Goal: Task Accomplishment & Management: Use online tool/utility

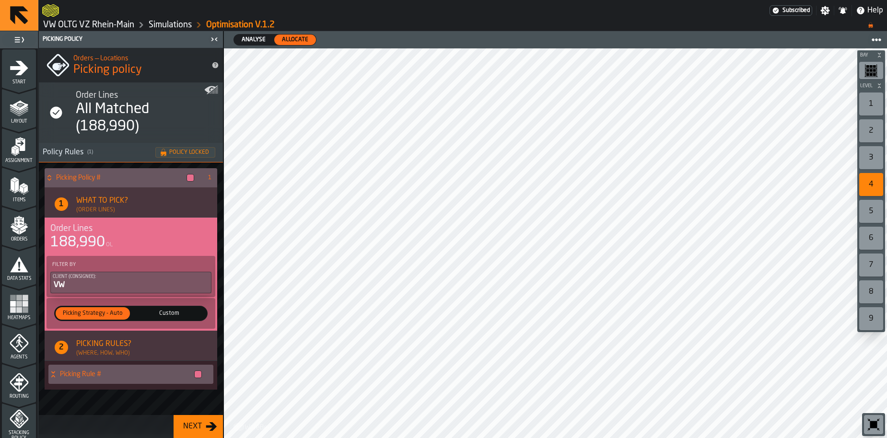
scroll to position [293, 0]
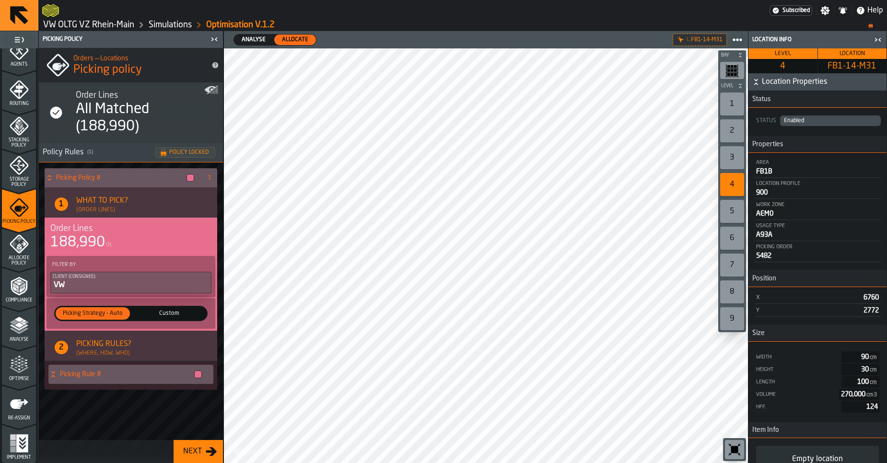
click at [77, 25] on link "VW OLTG VZ Rhein-Main" at bounding box center [88, 25] width 91 height 11
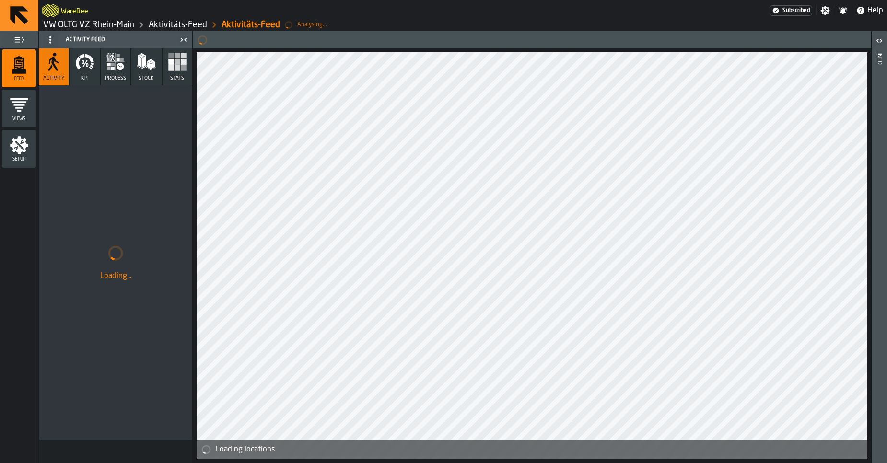
click at [94, 25] on link "VW OLTG VZ Rhein-Main" at bounding box center [88, 25] width 91 height 11
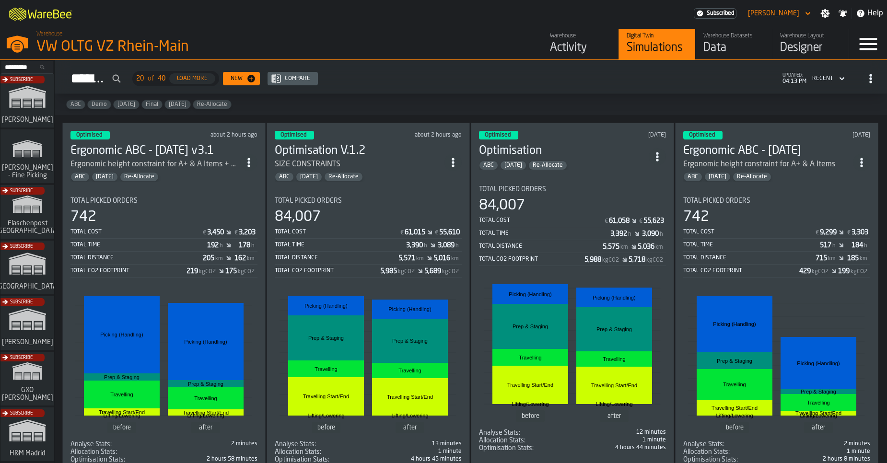
click at [728, 54] on div "Data" at bounding box center [733, 47] width 61 height 15
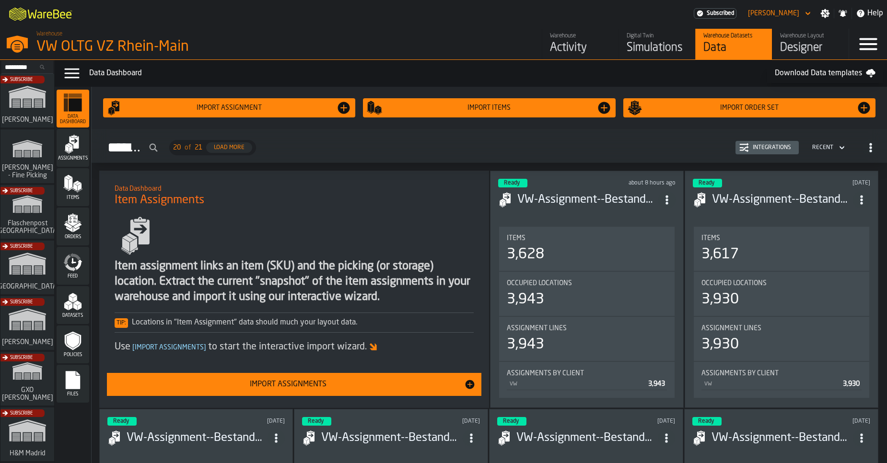
click at [78, 264] on icon "menu Feed" at bounding box center [78, 264] width 8 height 11
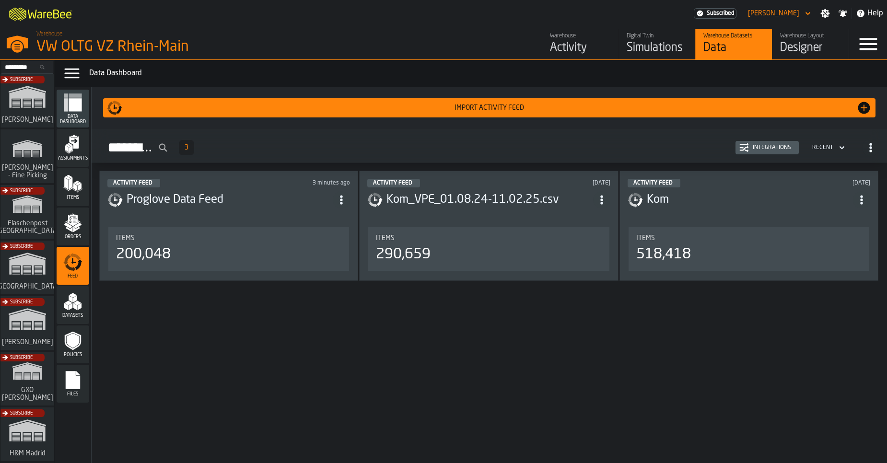
click at [447, 114] on div "Import Activity Feed" at bounding box center [489, 107] width 764 height 15
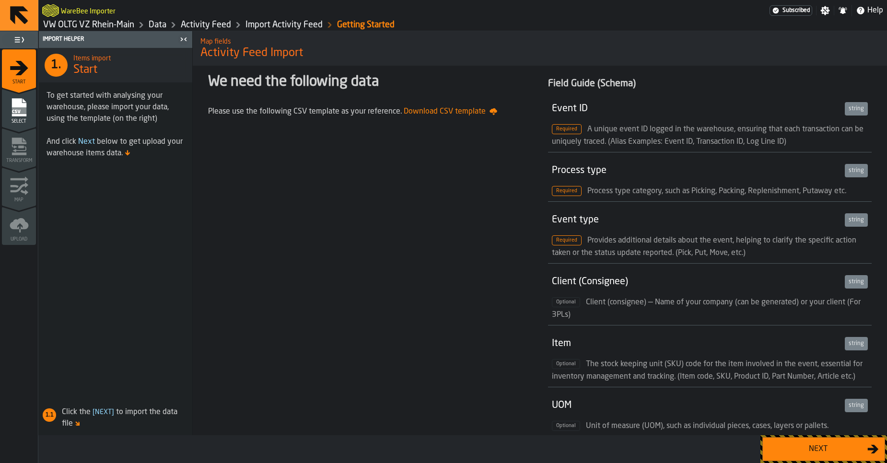
click at [827, 438] on div "Next" at bounding box center [817, 449] width 99 height 12
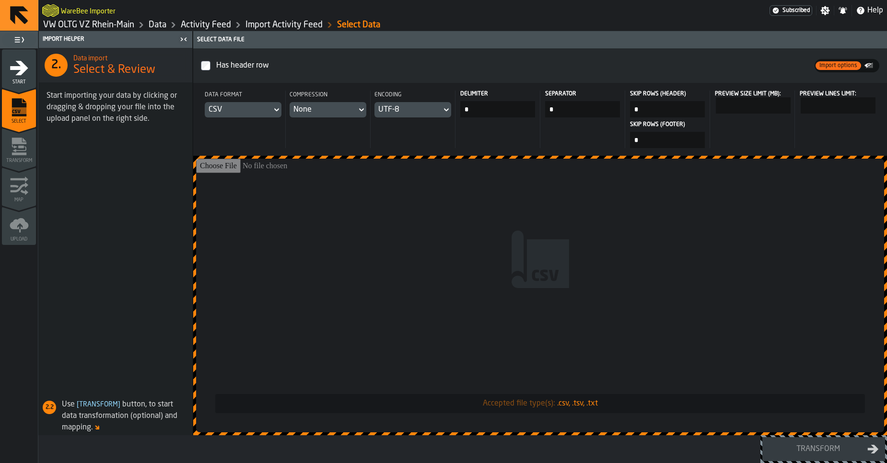
click at [475, 223] on input "Accepted file type(s): .csv, .tsv, .txt" at bounding box center [540, 296] width 688 height 274
click at [418, 214] on input "Accepted file type(s): .csv, .tsv, .txt" at bounding box center [540, 296] width 688 height 274
click at [437, 216] on input "Accepted file type(s): .csv, .tsv, .txt" at bounding box center [540, 296] width 688 height 274
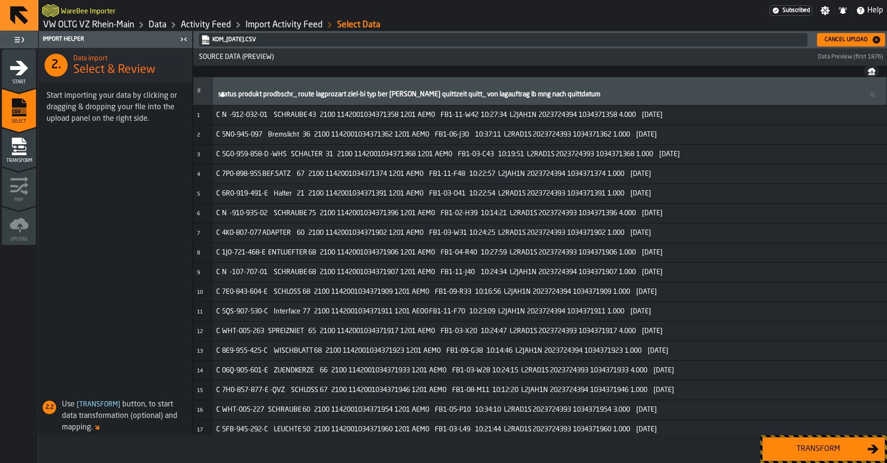
click at [845, 45] on button "Cancel Upload" at bounding box center [851, 39] width 68 height 13
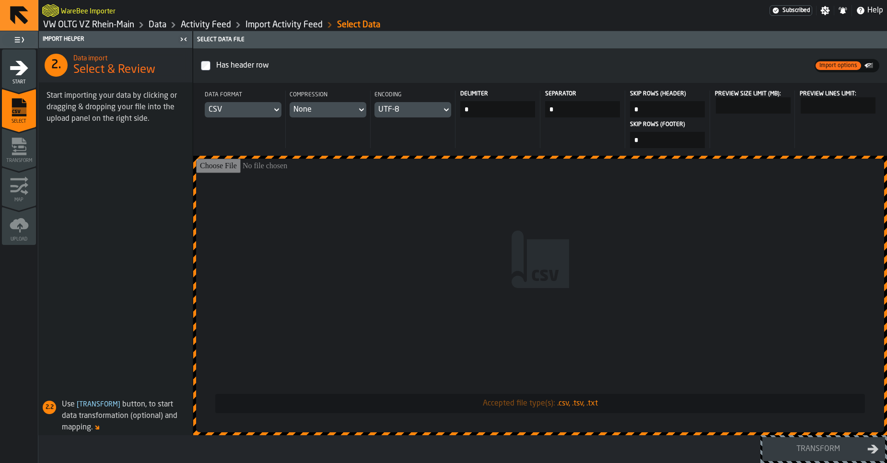
click at [479, 107] on input "*" at bounding box center [497, 109] width 75 height 16
type input "***"
click at [691, 314] on input "Accepted file type(s): .csv, .tsv, .txt" at bounding box center [540, 296] width 688 height 274
type input "**********"
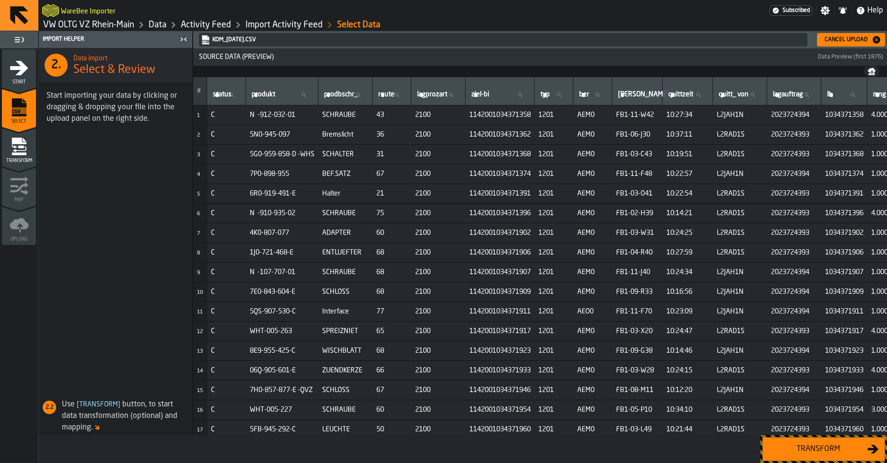
click at [828, 438] on button "Transform" at bounding box center [823, 449] width 123 height 24
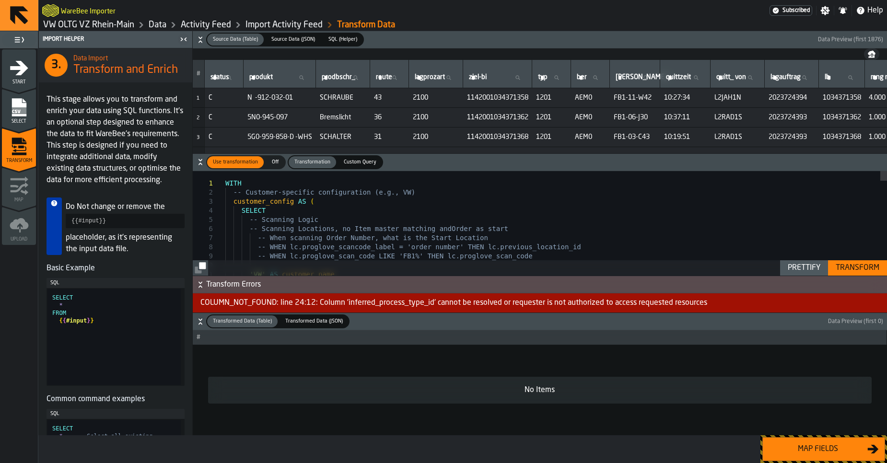
click at [854, 272] on div "Transform" at bounding box center [856, 268] width 51 height 12
click at [340, 304] on div "COLUMN_NOT_FOUND: line 24:12: Column 'inferred_process_type_id' cannot be resol…" at bounding box center [540, 302] width 694 height 19
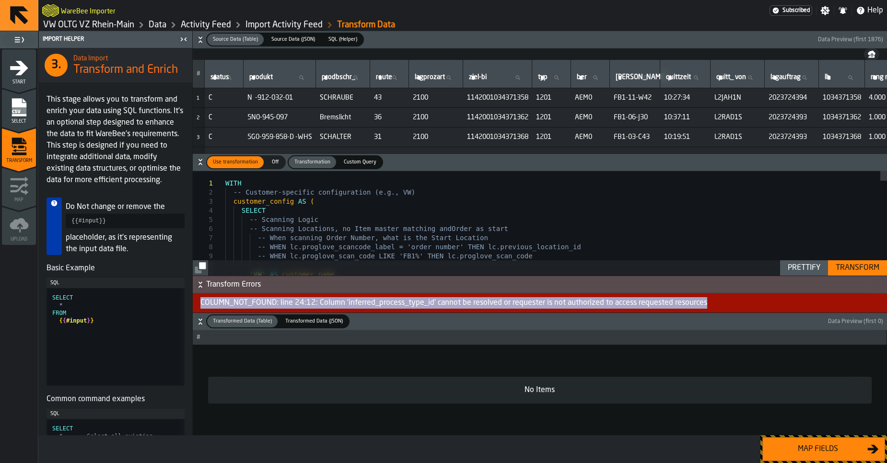
click at [339, 304] on div "COLUMN_NOT_FOUND: line 24:12: Column 'inferred_process_type_id' cannot be resol…" at bounding box center [540, 302] width 694 height 19
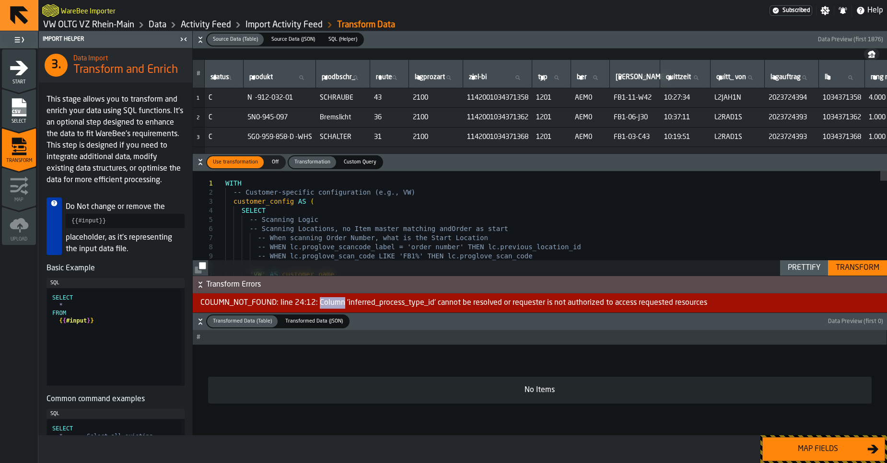
click at [339, 304] on div "COLUMN_NOT_FOUND: line 24:12: Column 'inferred_process_type_id' cannot be resol…" at bounding box center [540, 302] width 694 height 19
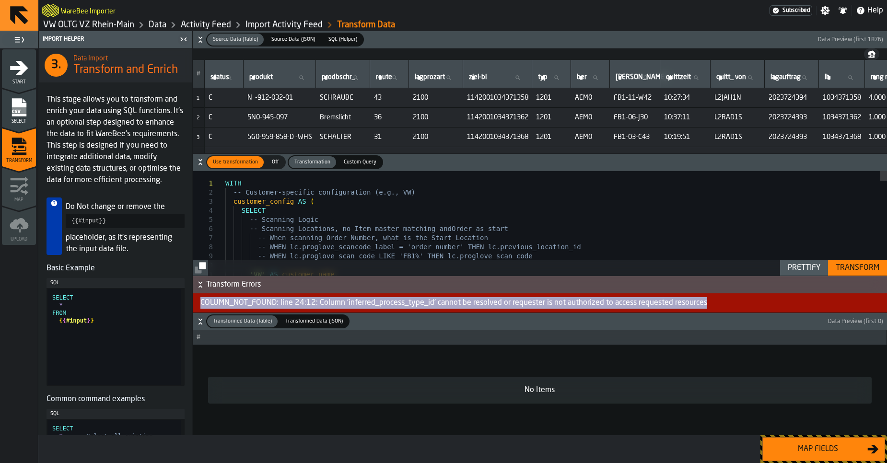
click at [339, 304] on div "COLUMN_NOT_FOUND: line 24:12: Column 'inferred_process_type_id' cannot be resol…" at bounding box center [540, 302] width 694 height 19
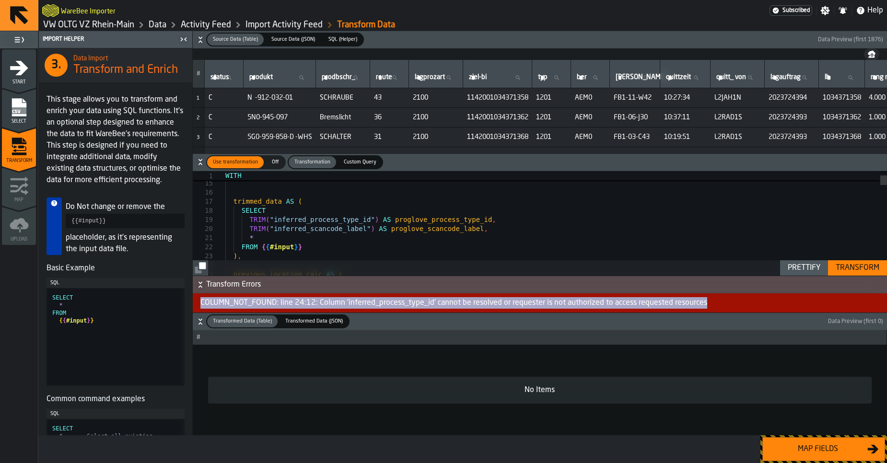
type textarea "**********"
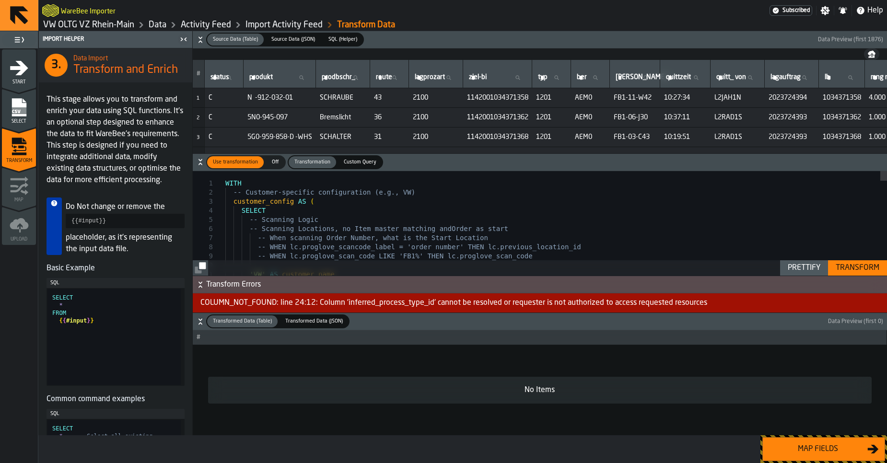
click at [332, 46] on label "SQL (Helper) SQL (Helper)" at bounding box center [343, 40] width 42 height 14
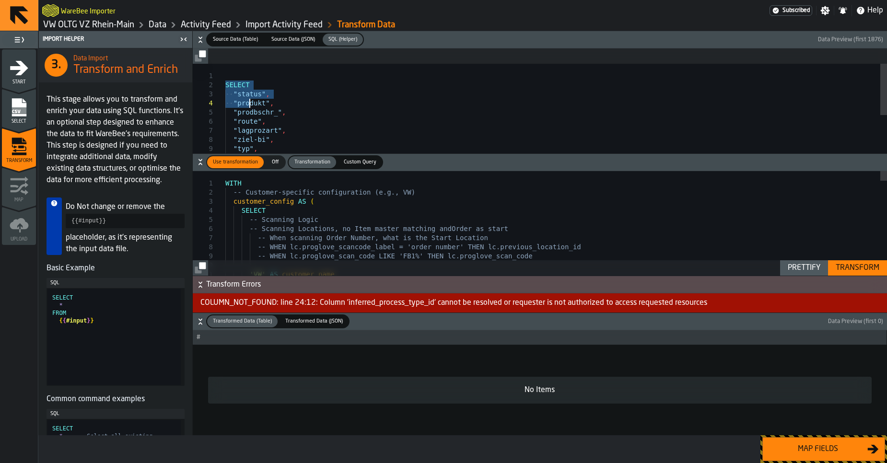
type textarea "**********"
drag, startPoint x: 227, startPoint y: 83, endPoint x: 295, endPoint y: 282, distance: 209.7
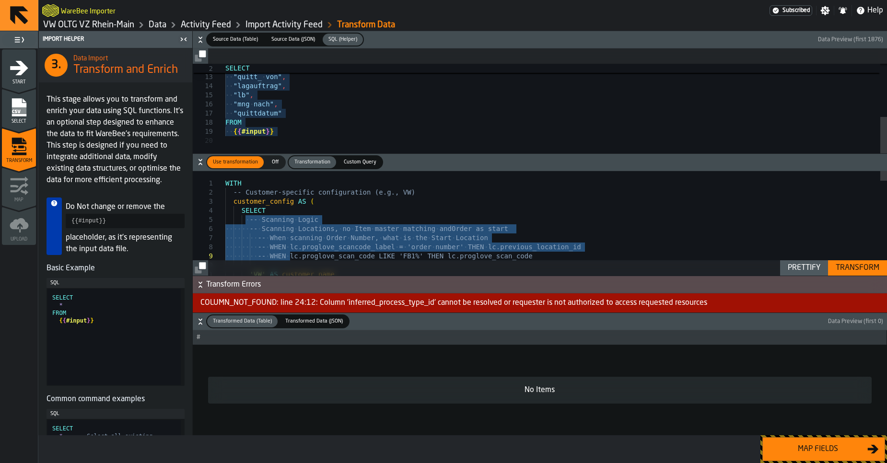
drag, startPoint x: 245, startPoint y: 222, endPoint x: 291, endPoint y: 254, distance: 56.4
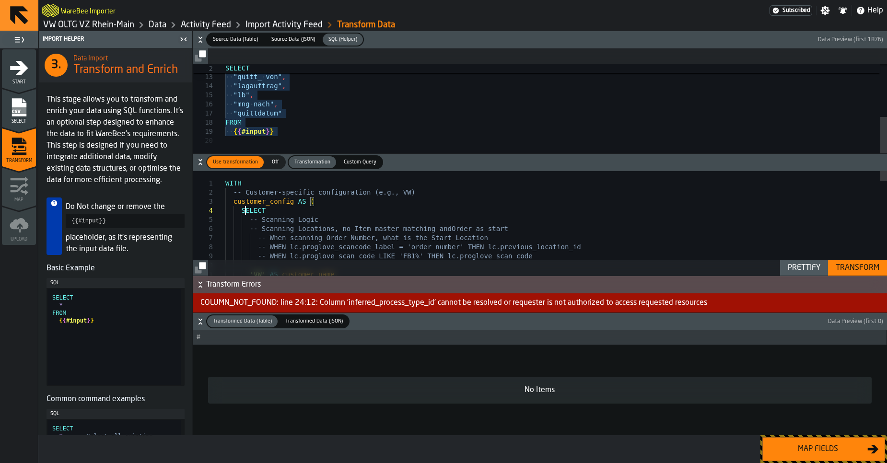
type textarea "**********"
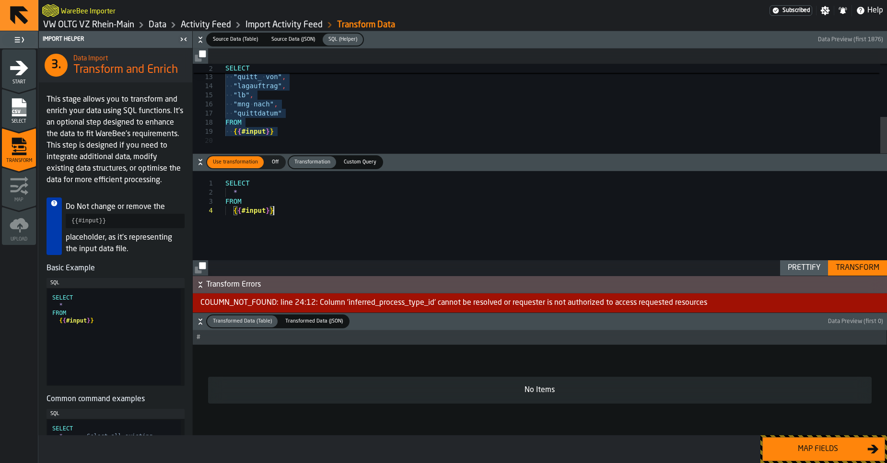
type textarea "**********"
click at [852, 269] on div "Transform" at bounding box center [856, 268] width 51 height 12
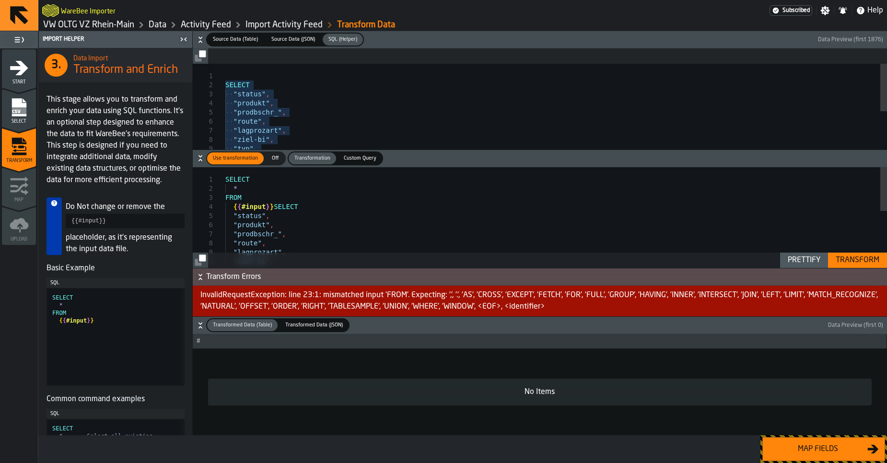
type textarea "**********"
click at [248, 97] on div ""ber" , "[PERSON_NAME]" , "ziel-bi" , "typ" , "route" , "lagprozart" , "prodbsc…" at bounding box center [555, 170] width 661 height 213
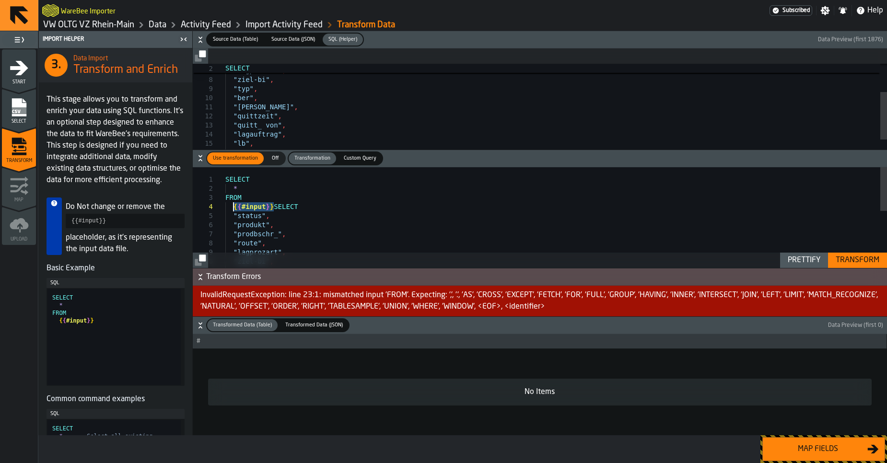
drag, startPoint x: 274, startPoint y: 206, endPoint x: 234, endPoint y: 204, distance: 40.3
click at [234, 204] on div ""typ" , "ziel-bi" , "lagprozart" , "route" , "prodbschr_" , "produkt" , "status…" at bounding box center [555, 282] width 661 height 231
click at [876, 263] on div "Transform" at bounding box center [856, 260] width 51 height 12
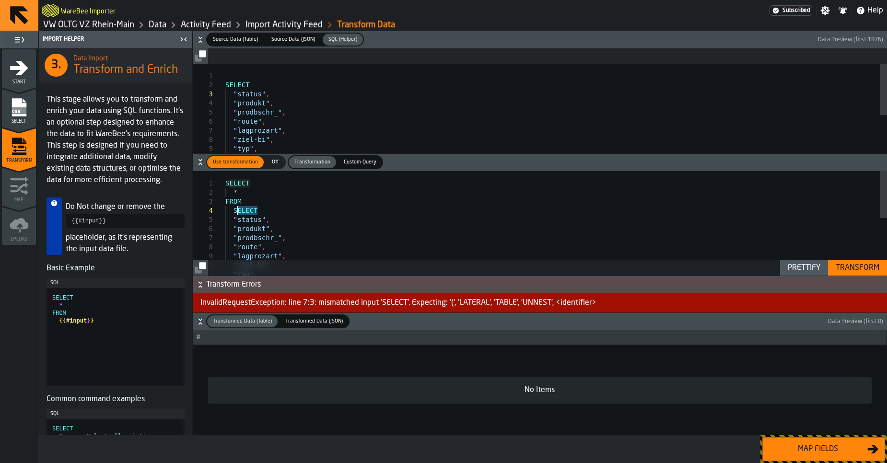
drag, startPoint x: 259, startPoint y: 212, endPoint x: 231, endPoint y: 211, distance: 27.8
click at [231, 211] on div ""typ" , "ziel-bi" , "lagprozart" , "route" , "prodbschr_" , "produkt" , "status…" at bounding box center [555, 286] width 661 height 231
click at [842, 266] on div "Transform" at bounding box center [856, 268] width 51 height 12
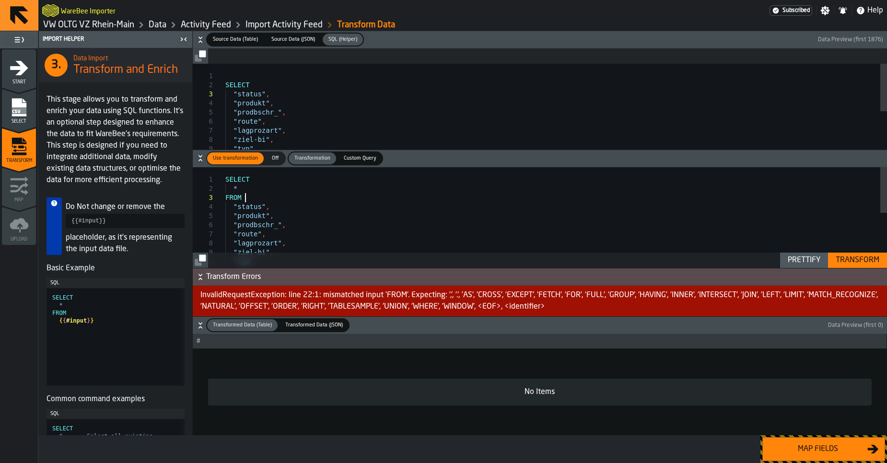
click at [254, 201] on div ""typ" , "ziel-bi" , "lagprozart" , "route" , "prodbschr_" , "produkt" , "status…" at bounding box center [555, 278] width 661 height 222
drag, startPoint x: 245, startPoint y: 193, endPoint x: 226, endPoint y: 191, distance: 19.7
click at [226, 191] on div ""typ" , "ziel-bi" , "lagprozart" , "route" , "prodbschr_" , "produkt" , "status…" at bounding box center [555, 278] width 661 height 222
type textarea "**********"
click at [845, 262] on div "Transform" at bounding box center [856, 260] width 51 height 12
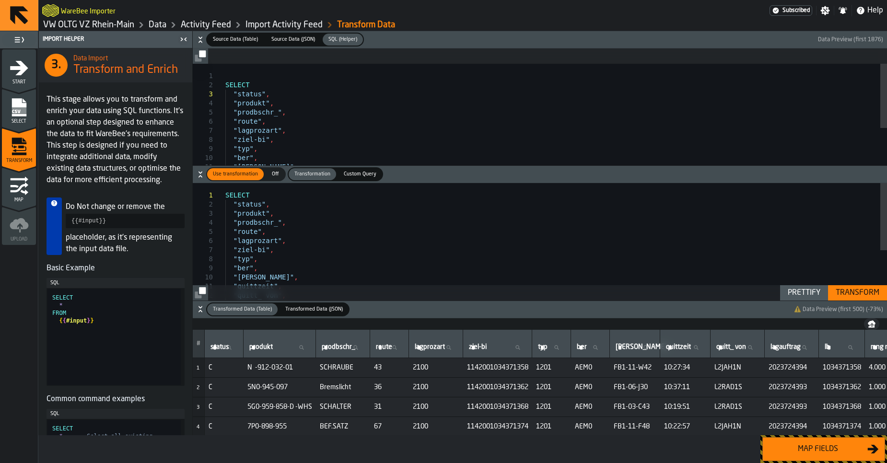
click at [817, 438] on div "Map fields" at bounding box center [817, 449] width 99 height 12
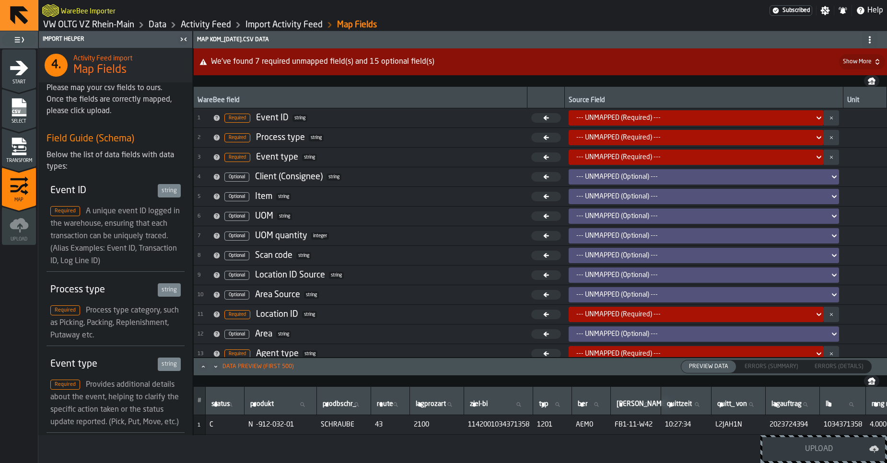
click at [27, 146] on icon "menu Transform" at bounding box center [19, 146] width 19 height 19
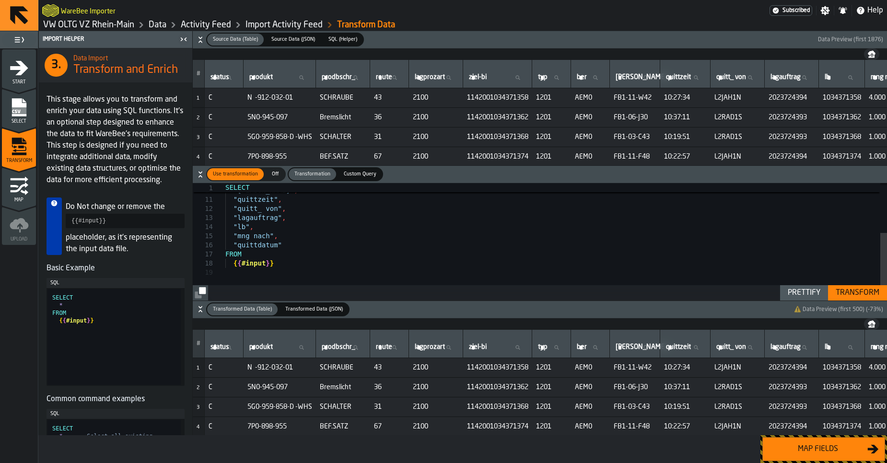
click at [613, 436] on div "Map fields" at bounding box center [462, 449] width 848 height 28
drag, startPoint x: 279, startPoint y: 203, endPoint x: 217, endPoint y: 202, distance: 62.8
click at [225, 202] on div ""ber" , "[PERSON_NAME]" , "quittzeit" , "quitt_ von" , "typ" , "lagprozart" , "…" at bounding box center [555, 285] width 661 height 204
click at [283, 205] on div ""ber" , "[PERSON_NAME]" , "quittzeit" , "quitt_ von" , "typ" , "lagprozart" , "…" at bounding box center [555, 280] width 661 height 195
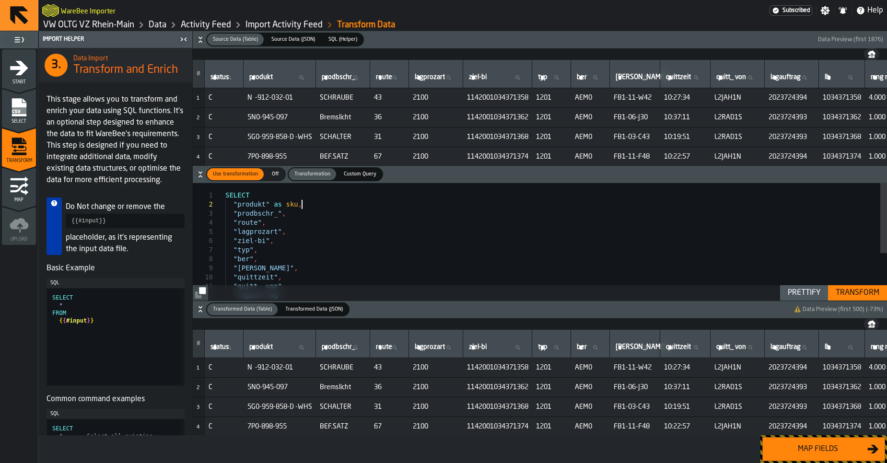
click at [289, 217] on div ""ber" , "[PERSON_NAME]" , "quittzeit" , "quitt_ von" , "typ" , "lagprozart" , "…" at bounding box center [555, 280] width 661 height 195
click at [303, 216] on div ""ber" , "[PERSON_NAME]" , "quittzeit" , "quitt_ von" , "typ" , "lagprozart" , "…" at bounding box center [555, 280] width 661 height 195
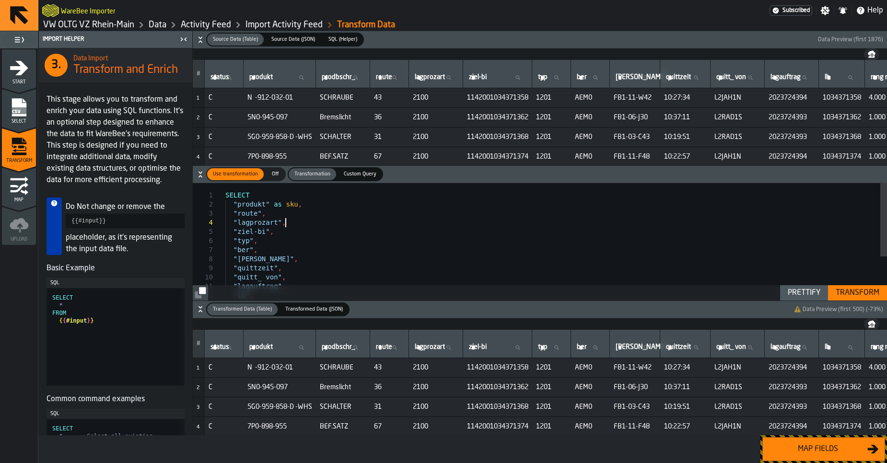
click at [286, 219] on div ""ber" , "[PERSON_NAME]" , "quittzeit" , "quitt_ von" , "typ" , "lagprozart" , "…" at bounding box center [555, 275] width 661 height 185
click at [282, 212] on div ""ber" , "[PERSON_NAME]" , "quittzeit" , "quitt_ von" , "typ" , "lagprozart" , "…" at bounding box center [555, 275] width 661 height 185
click at [273, 215] on div ""ber" , "[PERSON_NAME]" , "quittzeit" , "quitt_ von" , "typ" , "lagprozart" , "…" at bounding box center [555, 275] width 661 height 185
click at [272, 215] on div ""ber" , "[PERSON_NAME]" , "quittzeit" , "quitt_ von" , "typ" , "lagprozart" , "…" at bounding box center [555, 275] width 661 height 185
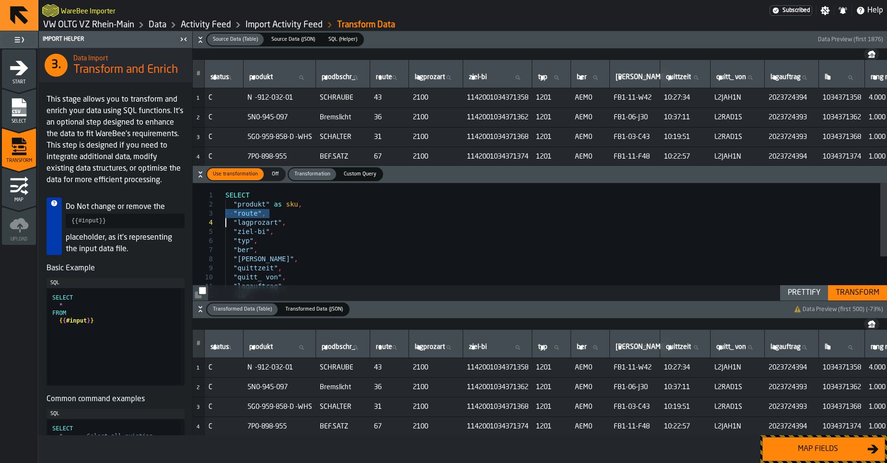
click at [231, 212] on div ""ber" , "[PERSON_NAME]" , "quittzeit" , "quitt_ von" , "typ" , "lagprozart" , "…" at bounding box center [555, 275] width 661 height 185
click at [251, 214] on div ""ber" , "[PERSON_NAME]" , "quittzeit" , "quitt_ von" , "typ" , "lagprozart" , "…" at bounding box center [555, 275] width 661 height 185
click at [250, 216] on div ""ber" , "[PERSON_NAME]" , "quittzeit" , "quitt_ von" , "typ" , "ziel-bi" , "lag…" at bounding box center [555, 271] width 661 height 176
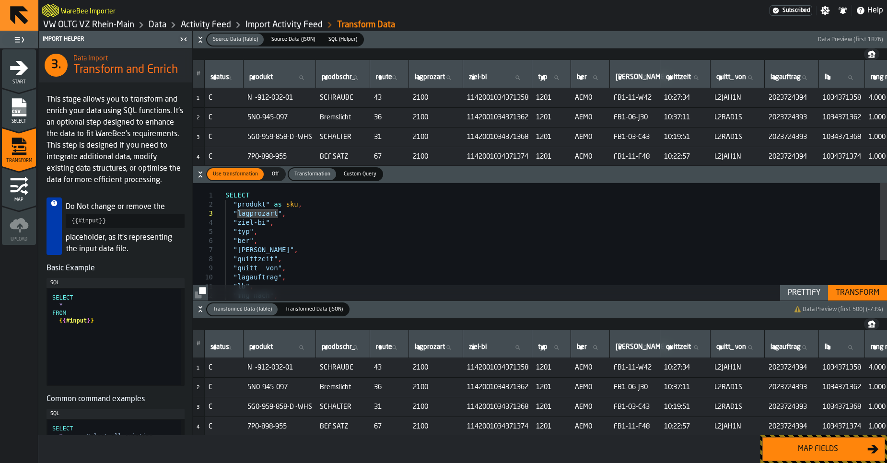
click at [278, 221] on div ""ber" , "[PERSON_NAME]" , "quittzeit" , "quitt_ von" , "typ" , "ziel-bi" , "lag…" at bounding box center [555, 271] width 661 height 176
click at [258, 253] on div ""ber" , "[PERSON_NAME]" , "quittzeit" , "quitt_ von" , "lagauftrag" , "lb" , "m…" at bounding box center [555, 212] width 661 height 176
click at [286, 264] on div ""ber" , "[PERSON_NAME]" , "quittzeit" , "quitt_ von" , "lagauftrag" , "lb" , "m…" at bounding box center [555, 212] width 661 height 176
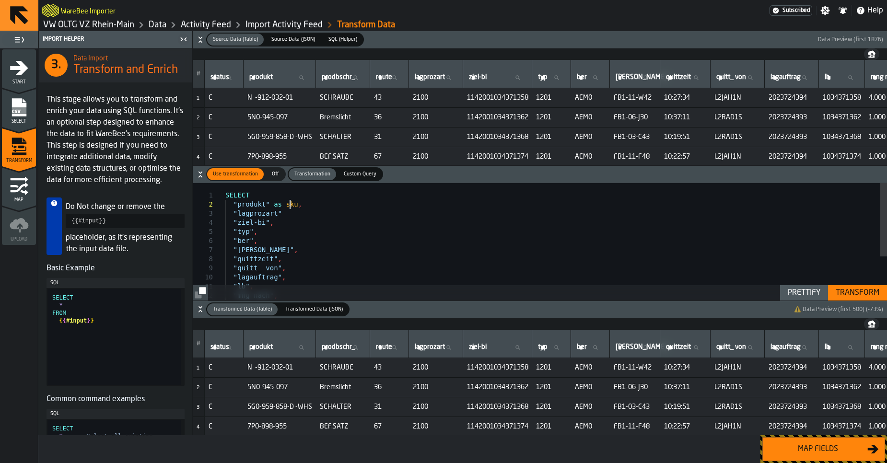
click at [290, 209] on div ""[PERSON_NAME]" , "quittzeit" , "quitt_ von" , "lagauftrag" , "lb" , "mng nach"…" at bounding box center [555, 275] width 661 height 185
click at [300, 217] on div ""[PERSON_NAME]" , "quittzeit" , "quitt_ von" , "lagauftrag" , "lb" , "mng nach"…" at bounding box center [555, 275] width 661 height 185
click at [296, 220] on div ""[PERSON_NAME]" , "quittzeit" , "quitt_ von" , "lagauftrag" , "lb" , "mng nach"…" at bounding box center [555, 275] width 661 height 185
drag, startPoint x: 337, startPoint y: 212, endPoint x: 287, endPoint y: 214, distance: 49.9
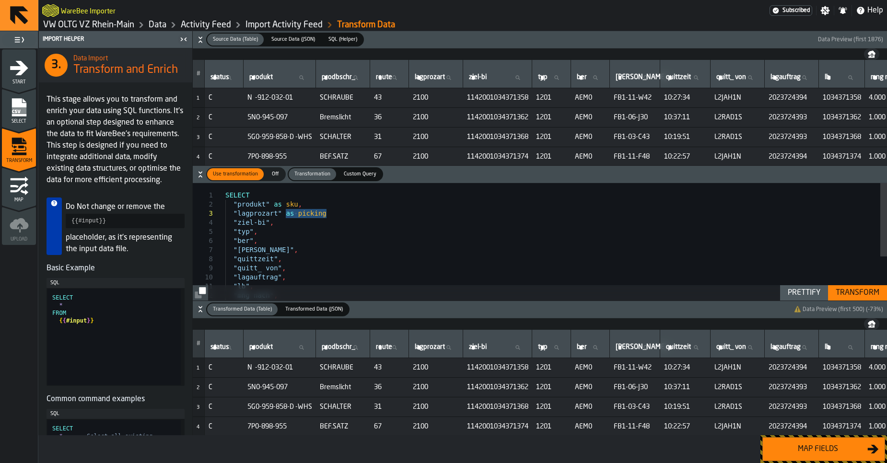
click at [287, 214] on div ""[PERSON_NAME]" , "quittzeit" , "quitt_ von" , "lagauftrag" , "lb" , "mng nach"…" at bounding box center [555, 275] width 661 height 185
click at [288, 213] on div ""[PERSON_NAME]" , "quittzeit" , "quitt_ von" , "lagauftrag" , "lb" , "mng nach"…" at bounding box center [555, 275] width 661 height 185
click at [283, 216] on div ""[PERSON_NAME]" , "quittzeit" , "quitt_ von" , "lagauftrag" , "lb" , "mng nach"…" at bounding box center [555, 275] width 661 height 185
click at [800, 295] on div "Prettify" at bounding box center [804, 293] width 40 height 12
click at [284, 241] on div ""typ" , "ber" , "[PERSON_NAME]" , "quittzeit" , "quitt_ von" , "lagauftrag" , "…" at bounding box center [555, 282] width 661 height 204
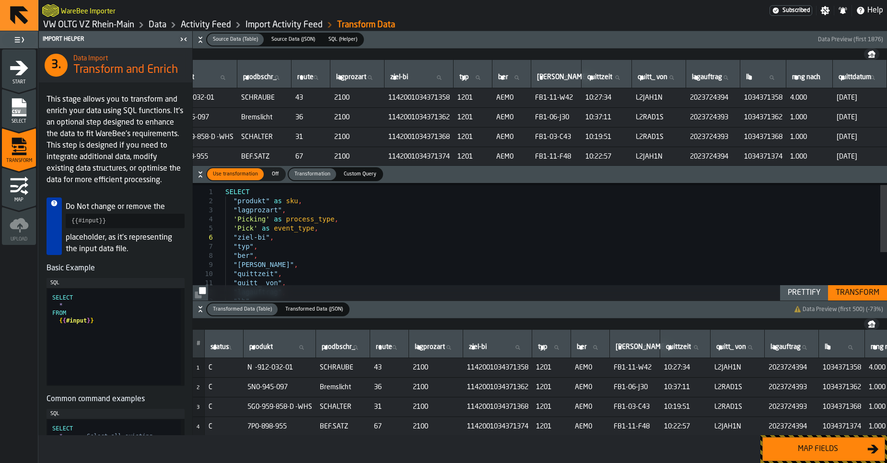
click at [281, 238] on div ""typ" , "ber" , "[PERSON_NAME]" , "quittzeit" , "quitt_ von" , "lagauftrag" , "…" at bounding box center [555, 282] width 661 height 204
click at [266, 249] on div ""typ" , "ber" , "[PERSON_NAME]" , "quittzeit" , "quitt_ von" , "lagauftrag" , "…" at bounding box center [555, 282] width 661 height 204
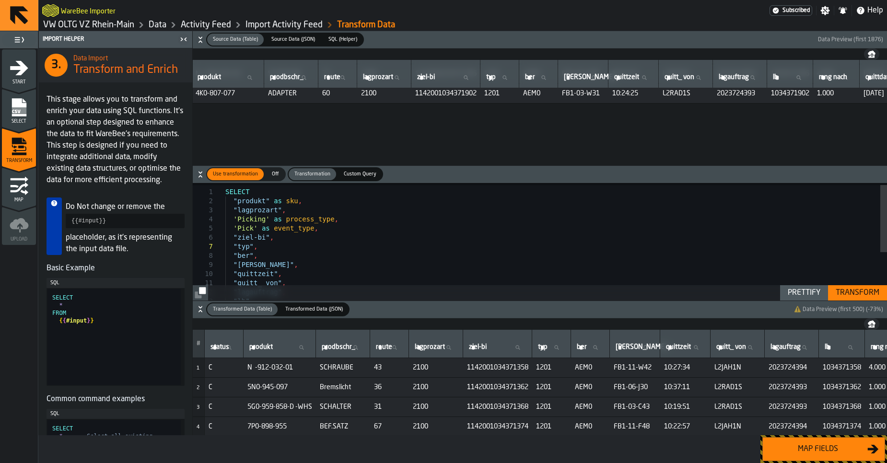
scroll to position [0, 52]
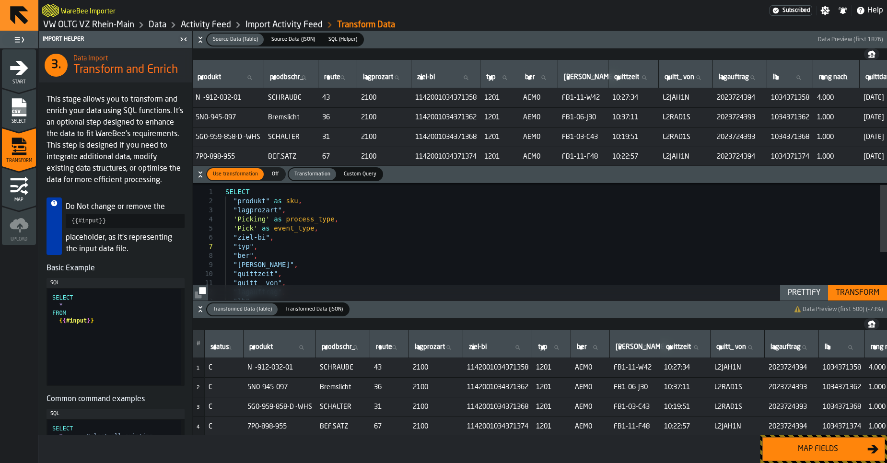
click at [247, 245] on div ""typ" , "ber" , "[PERSON_NAME]" , "quittzeit" , "quitt_ von" , "lagauftrag" , "…" at bounding box center [555, 282] width 661 height 204
click at [242, 247] on div ""ber" , "[PERSON_NAME]" , "quittzeit" , "quitt_ von" , "lagauftrag" , "ziel-bi"…" at bounding box center [555, 277] width 661 height 195
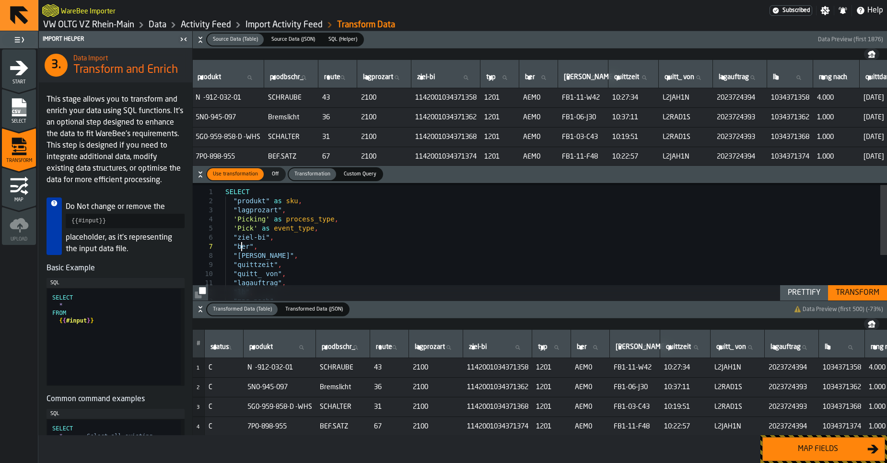
click at [242, 247] on div ""ber" , "[PERSON_NAME]" , "quittzeit" , "quitt_ von" , "lagauftrag" , "ziel-bi"…" at bounding box center [555, 277] width 661 height 195
click at [293, 247] on div ""[PERSON_NAME]" , "quittzeit" , "quitt_ von" , "lagauftrag" , "ziel-bi" , 'Pick…" at bounding box center [555, 272] width 661 height 185
click at [422, 253] on div ""[PERSON_NAME]" as location "quittzeit" , "quitt_ von" , "lagauftrag" , "ziel-b…" at bounding box center [555, 272] width 661 height 185
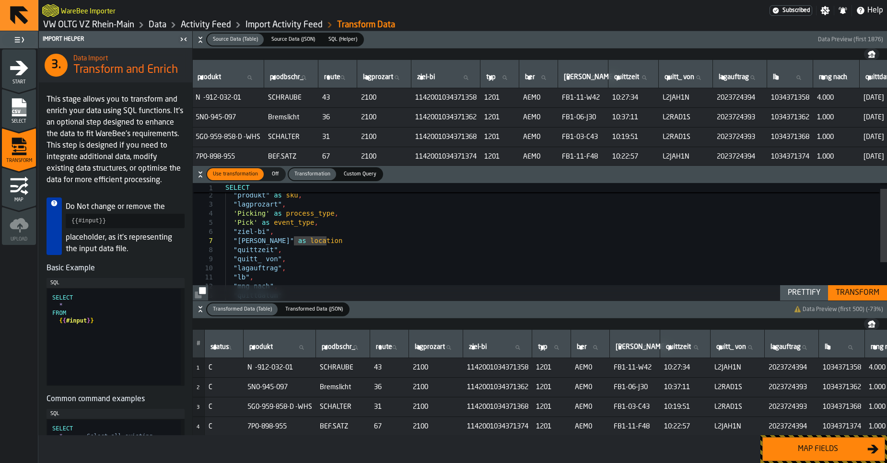
scroll to position [63, 0]
click at [296, 259] on div ""[PERSON_NAME]" as location , "quittzeit" , "quitt_ von" , "lagauftrag" , "ziel…" at bounding box center [555, 275] width 661 height 185
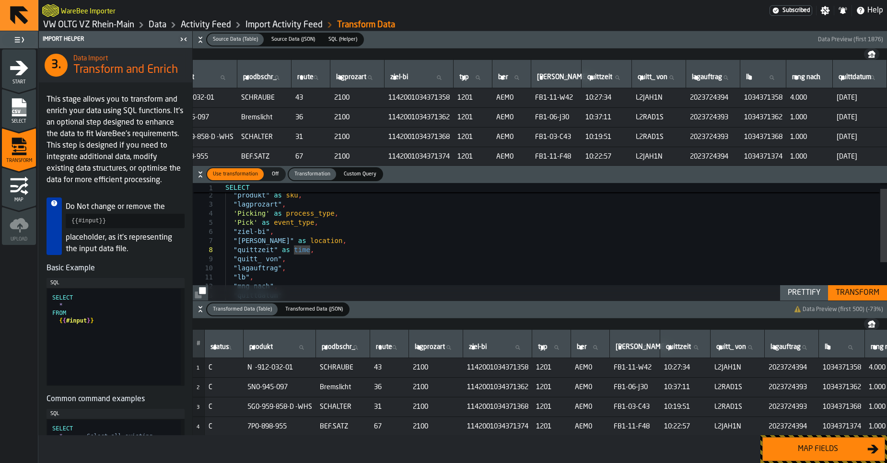
scroll to position [0, 115]
click at [317, 252] on div ""[PERSON_NAME]" as location , "quittzeit" as time , "quitt_ von" , "lagauftrag"…" at bounding box center [555, 266] width 661 height 185
click at [297, 226] on div ""[PERSON_NAME]" as location , "quittzeit" as time , "quitt_ von" , "lagauftrag"…" at bounding box center [555, 241] width 661 height 185
click at [293, 227] on div ""[PERSON_NAME]" as location , "quittzeit" as time , "quitt_ von" , "lagauftrag"…" at bounding box center [555, 241] width 661 height 185
drag, startPoint x: 310, startPoint y: 225, endPoint x: 287, endPoint y: 221, distance: 23.3
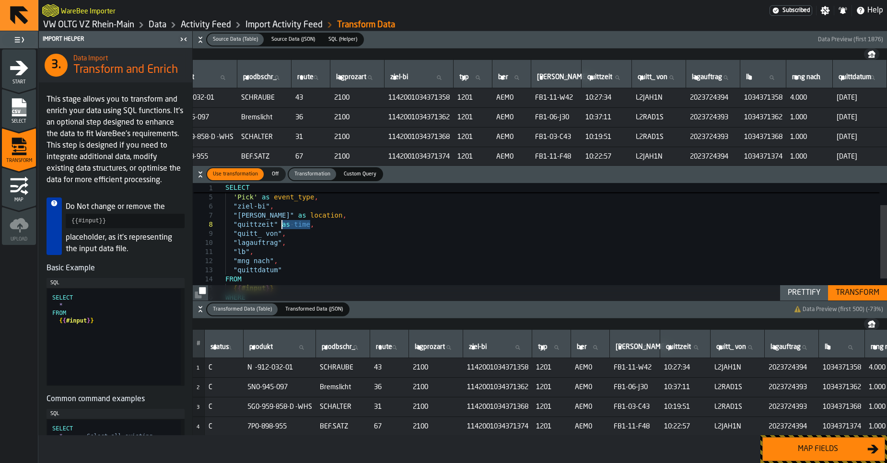
click at [282, 224] on div ""[PERSON_NAME]" as location , "quittzeit" as time , "quitt_ von" , "lagauftrag"…" at bounding box center [555, 241] width 661 height 185
click at [397, 235] on div ""[PERSON_NAME]" as location , concat [ "quittzeit" , ' ' , "quittdatum" ] , "qu…" at bounding box center [555, 249] width 661 height 185
click at [391, 235] on div ""[PERSON_NAME]" as location , concat [ "quittzeit" , ' ' , "quittdatum" ] , "qu…" at bounding box center [555, 249] width 661 height 185
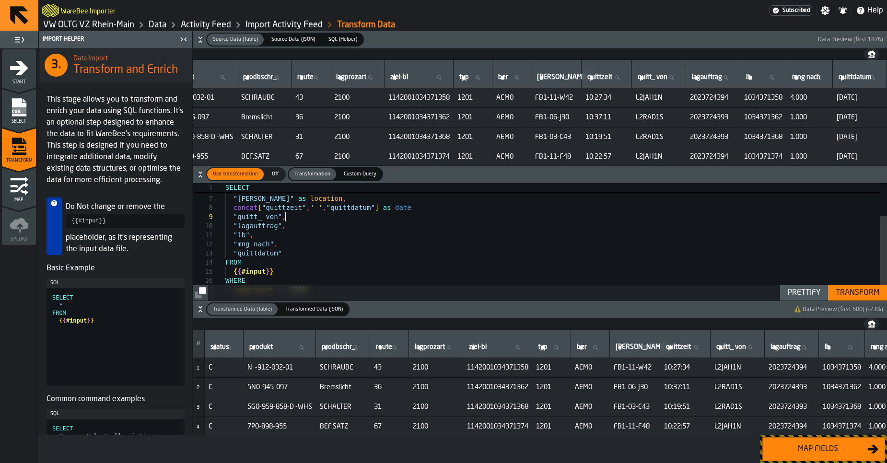
click at [290, 216] on div ""[PERSON_NAME]" as location , concat [ "quittzeit" , ' ' , "quittdatum" ] as da…" at bounding box center [555, 224] width 661 height 185
click at [419, 208] on div ""[PERSON_NAME]" as location , concat [ "quittzeit" , ' ' , "quittdatum" ] as da…" at bounding box center [555, 224] width 661 height 185
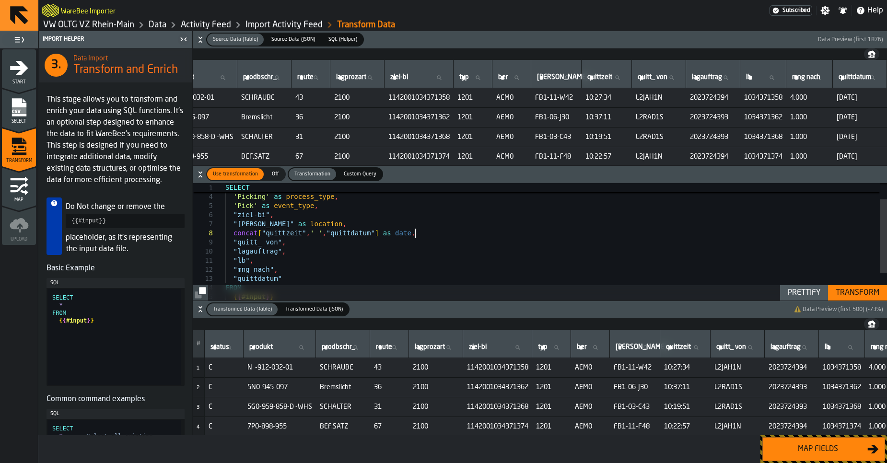
drag, startPoint x: 808, startPoint y: 294, endPoint x: 652, endPoint y: 286, distance: 156.4
click at [808, 293] on div "Prettify" at bounding box center [804, 293] width 40 height 12
click at [295, 243] on div ""[PERSON_NAME]" as location , concat [ "quittzeit" , ' ' , "quittdatum" ] as da…" at bounding box center [555, 249] width 661 height 185
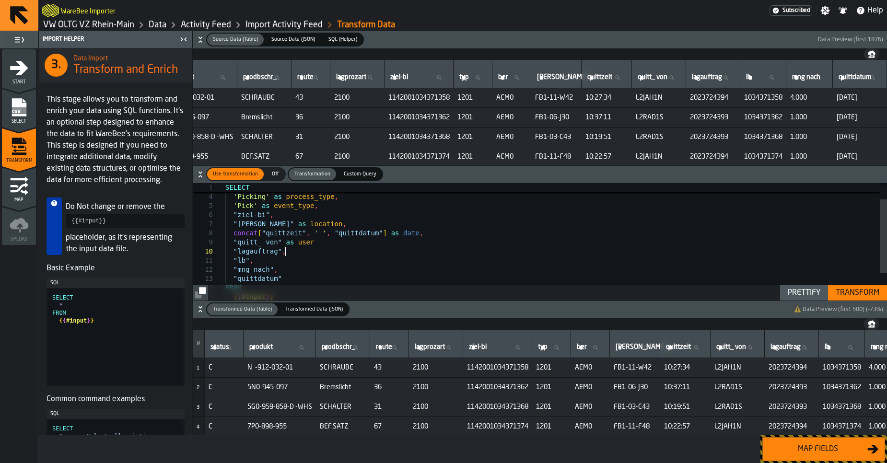
click at [286, 251] on div ""[PERSON_NAME]" as location , concat [ "quittzeit" , ' ' , "quittdatum" ] as da…" at bounding box center [555, 249] width 661 height 185
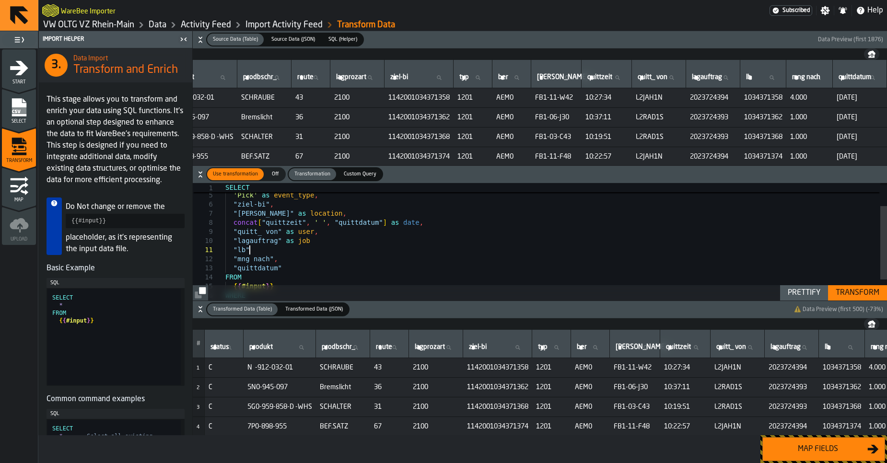
scroll to position [8, 0]
click at [275, 249] on div ""[PERSON_NAME]" as location , concat [ "quittzeit" , ' ' , "quittdatum" ] as da…" at bounding box center [555, 239] width 661 height 185
click at [351, 267] on div ""[PERSON_NAME]" as location , concat [ "quittzeit" , ' ' , "quittdatum" ] as da…" at bounding box center [555, 239] width 661 height 185
click at [303, 261] on div ""[PERSON_NAME]" as location , concat [ "quittzeit" , ' ' , "quittdatum" ] as da…" at bounding box center [555, 239] width 661 height 185
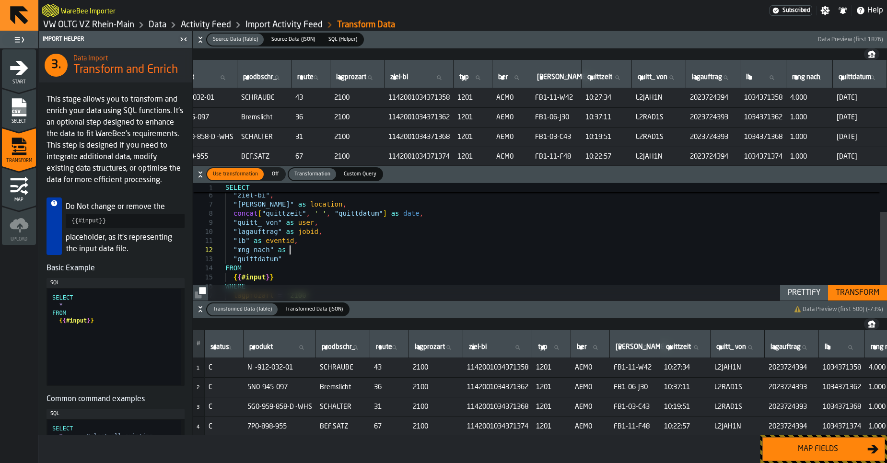
scroll to position [17, 0]
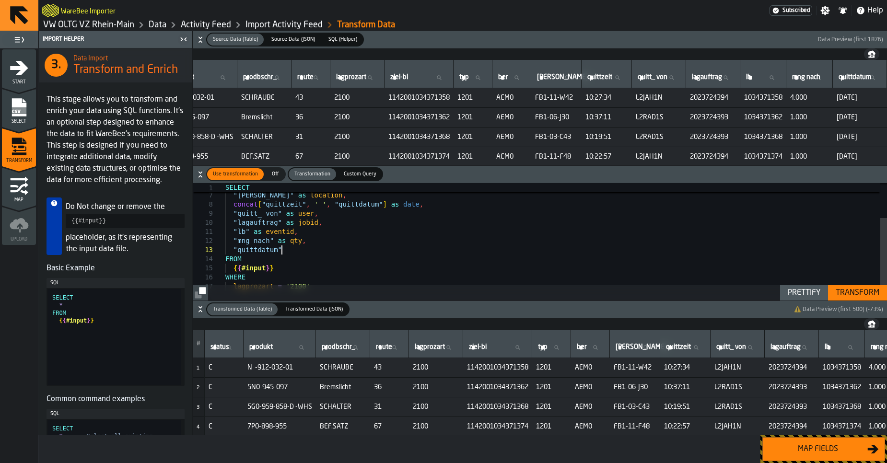
click at [267, 250] on div ""[PERSON_NAME]" as location , concat [ "quittzeit" , ' ' , "quittdatum" ] as da…" at bounding box center [555, 220] width 661 height 185
click at [243, 250] on div ""[PERSON_NAME]" as location , concat [ "quittzeit" , ' ' , "quittdatum" ] as da…" at bounding box center [555, 220] width 661 height 185
click at [808, 296] on div "Prettify" at bounding box center [804, 293] width 40 height 12
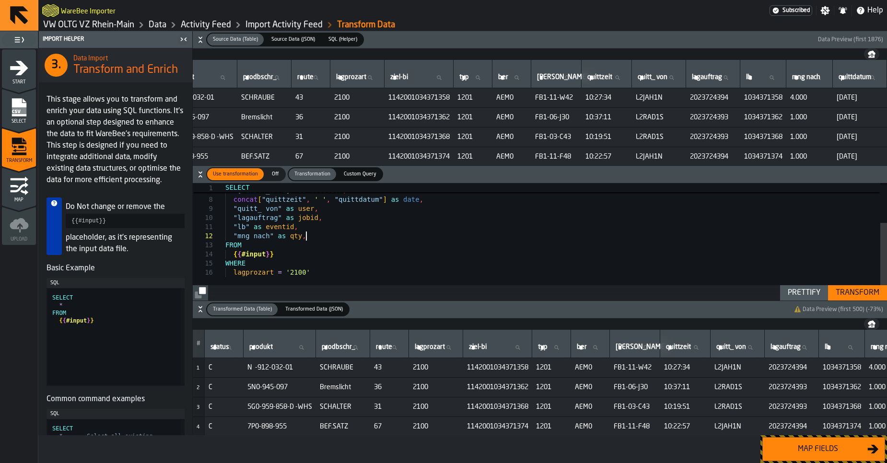
click at [313, 238] on div ""[PERSON_NAME]" as location , concat [ "quittzeit" , ' ' , "quittdatum" ] as da…" at bounding box center [555, 212] width 661 height 176
click at [814, 288] on div "Prettify" at bounding box center [804, 293] width 40 height 12
click at [854, 293] on div "Transform" at bounding box center [856, 293] width 51 height 12
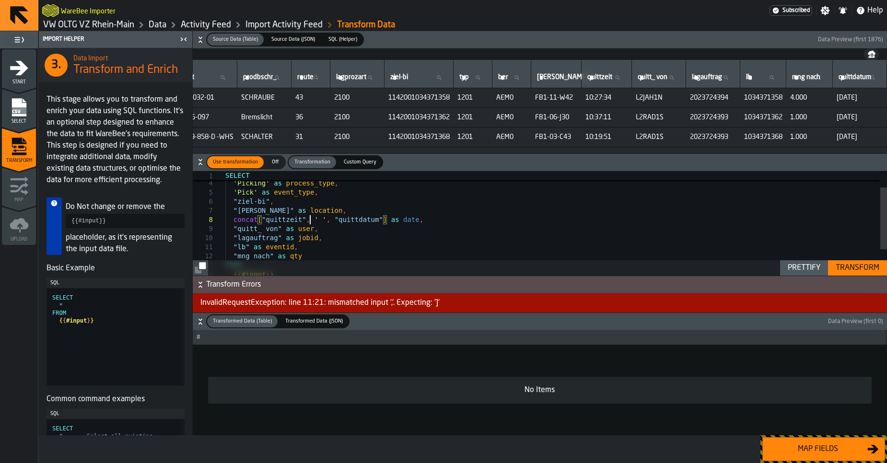
click at [310, 223] on div ""[PERSON_NAME]" as location , concat [ "quittzeit" , ' ' , "quittdatum" ] as da…" at bounding box center [555, 232] width 661 height 176
click at [260, 247] on div ""[PERSON_NAME]" as location , concat [ "quittzeit" , ' ' , "quittdatum" ] as da…" at bounding box center [555, 232] width 661 height 176
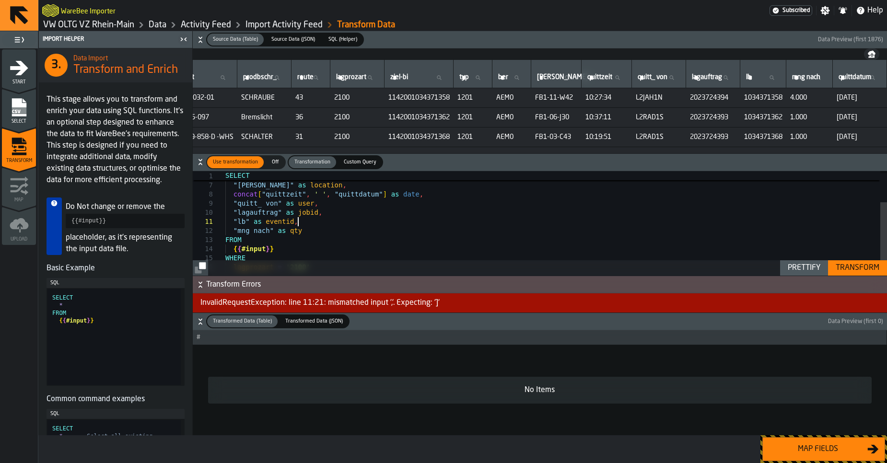
click at [299, 222] on div ""[PERSON_NAME]" as location , concat [ "quittzeit" , ' ' , "quittdatum" ] as da…" at bounding box center [555, 206] width 661 height 176
click at [292, 220] on div ""[PERSON_NAME]" as location , concat [ "quittzeit" , ' ' , "quittdatum" ] as da…" at bounding box center [555, 206] width 661 height 176
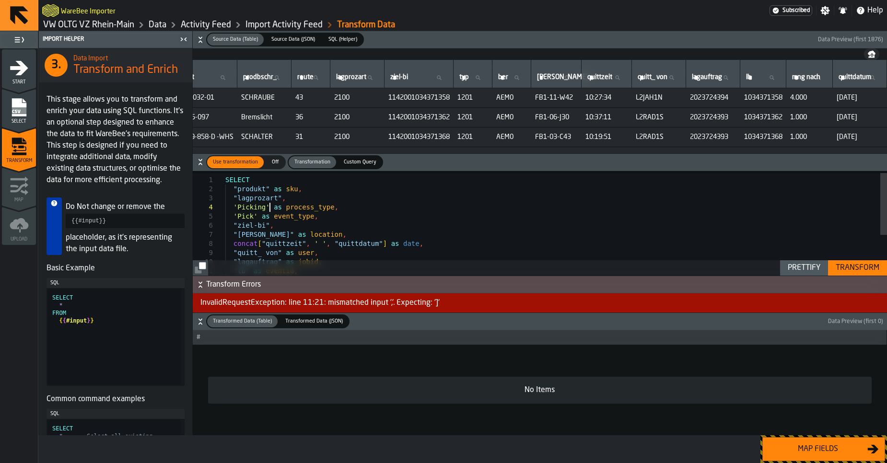
click at [270, 207] on div "concat [ "quittzeit" , ' ' , "quittdatum" ] as date , "quitt_ von" as user , "l…" at bounding box center [555, 256] width 661 height 176
click at [276, 239] on div "concat [ "quittzeit" , ' ' , "quittdatum" ] as date , "quitt_ von" as user , "l…" at bounding box center [555, 256] width 661 height 176
click at [266, 240] on div "concat [ "quittzeit" , ' ' , "quittdatum" ] as date , "quitt_ von" as user , "l…" at bounding box center [555, 256] width 661 height 176
click at [263, 242] on div "concat [ "quittzeit" , ' ' , "quittdatum" ] as date , "quitt_ von" as user , "l…" at bounding box center [555, 256] width 661 height 176
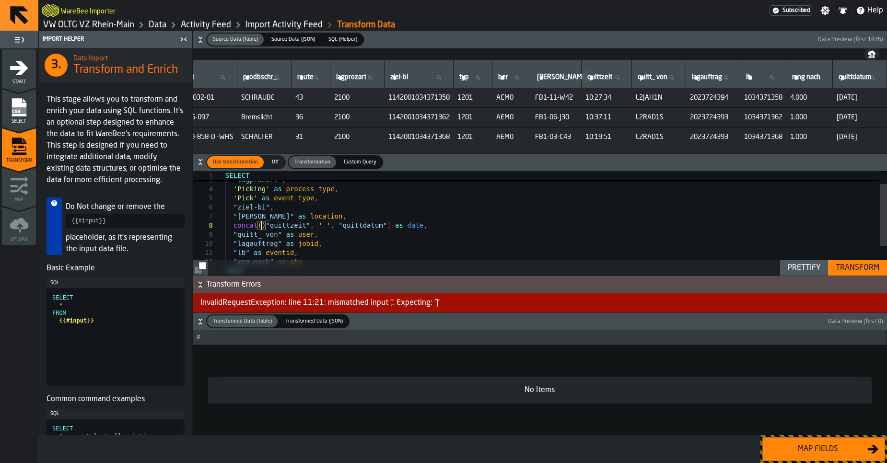
scroll to position [64, 0]
type textarea "**********"
click at [815, 265] on div "Prettify" at bounding box center [804, 268] width 40 height 12
click at [857, 270] on div "Transform" at bounding box center [856, 268] width 51 height 12
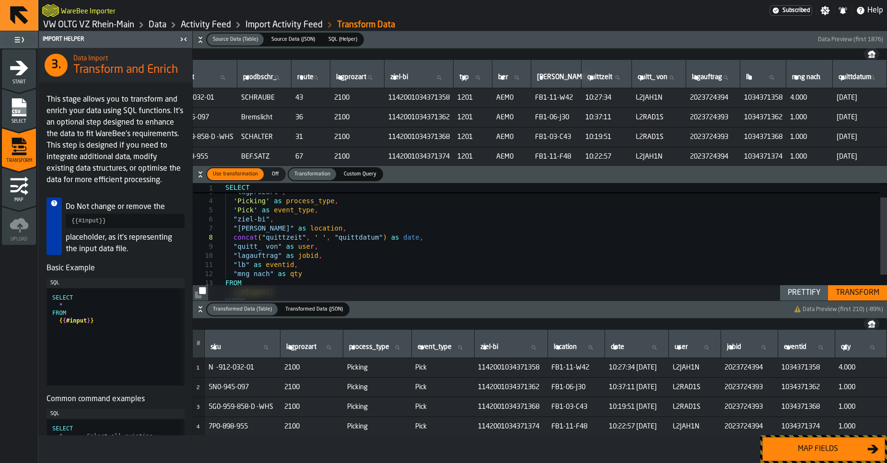
click at [819, 438] on div "Map fields" at bounding box center [817, 449] width 99 height 12
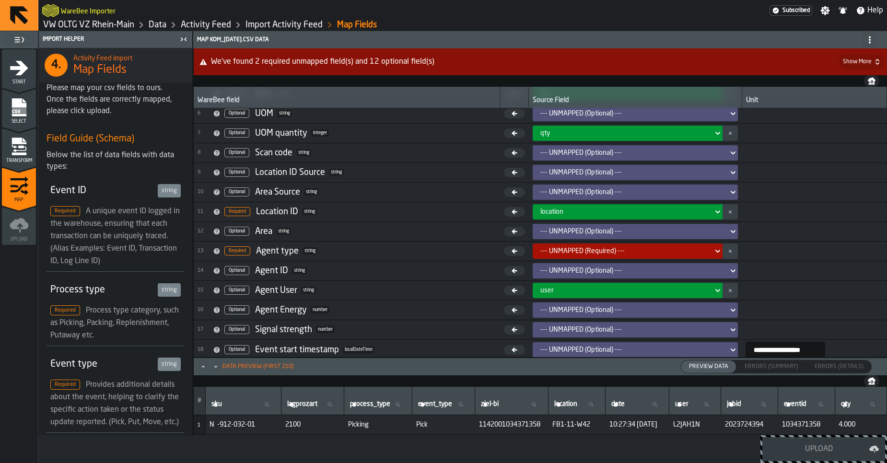
scroll to position [100, 0]
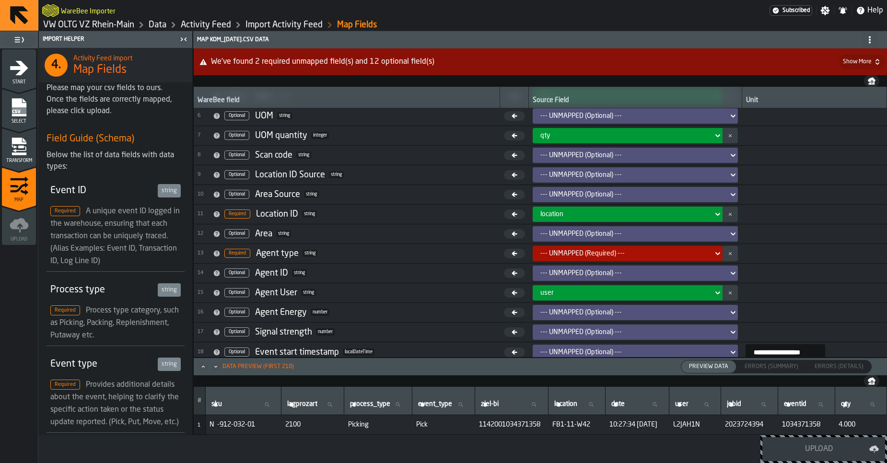
click at [556, 254] on div "--- UNMAPPED (Required) ---" at bounding box center [624, 254] width 169 height 8
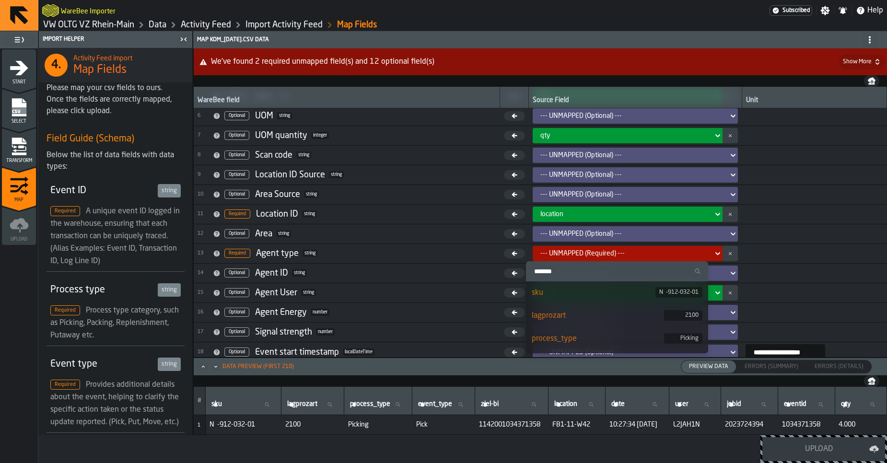
click at [556, 254] on div "--- UNMAPPED (Required) ---" at bounding box center [624, 254] width 169 height 8
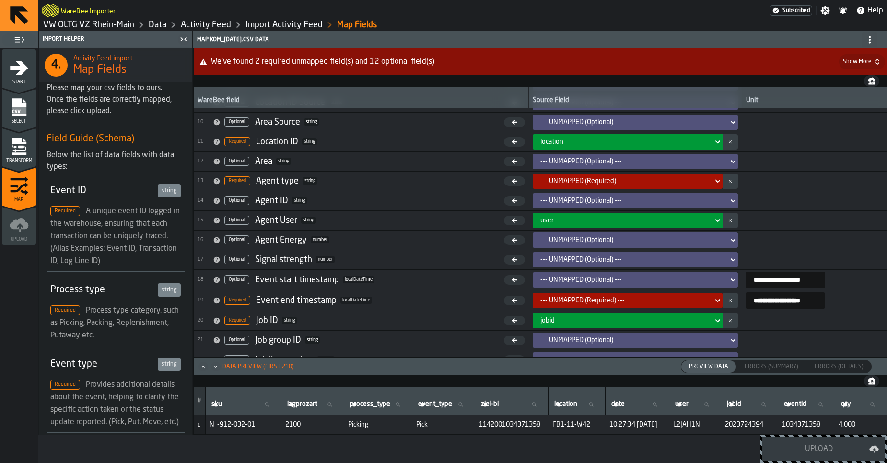
scroll to position [185, 0]
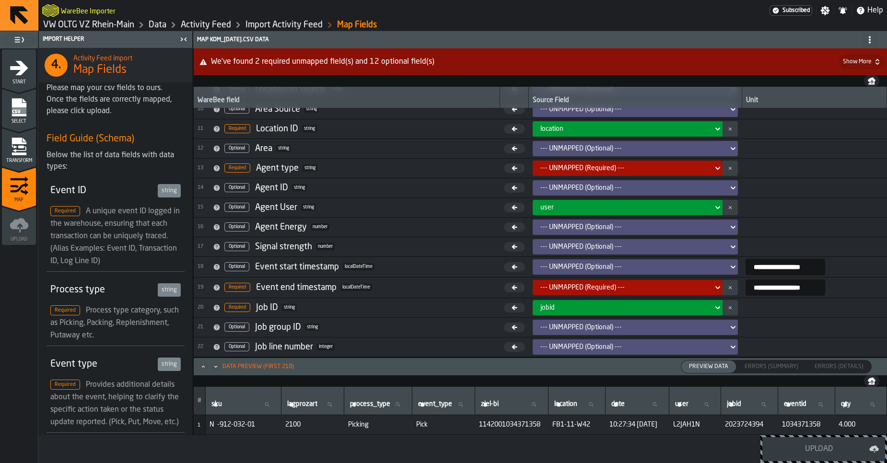
click at [23, 147] on icon "menu Transform" at bounding box center [21, 146] width 6 height 3
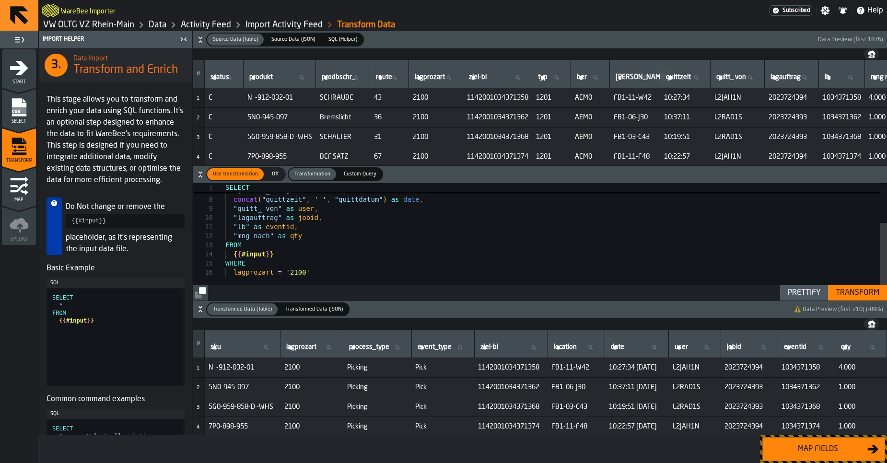
scroll to position [0, 0]
click at [315, 232] on div ""ziel-bi" , "[PERSON_NAME]" as location , concat ( "quittzeit" , ' ' , "quittda…" at bounding box center [555, 212] width 661 height 176
click at [860, 297] on div "Transform" at bounding box center [856, 293] width 51 height 12
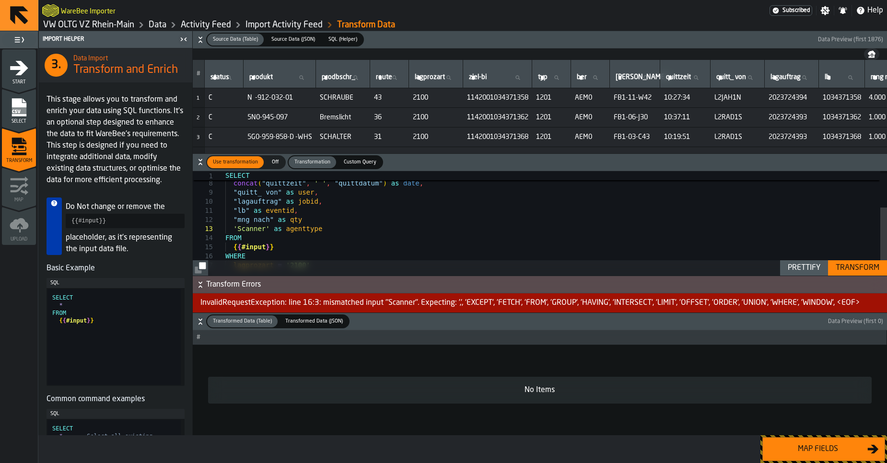
click at [239, 230] on div ""[PERSON_NAME]" as location , concat ( "quittzeit" , ' ' , "quittdatum" ) as da…" at bounding box center [555, 199] width 661 height 185
type textarea "**********"
click at [880, 277] on button "Transform Errors" at bounding box center [540, 284] width 694 height 17
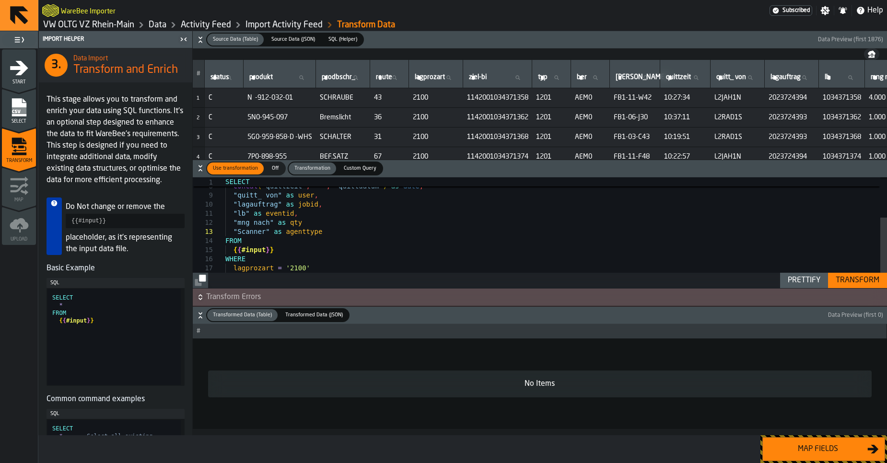
click at [869, 283] on div "Transform" at bounding box center [856, 281] width 51 height 12
click at [822, 438] on div "Map fields" at bounding box center [817, 449] width 99 height 12
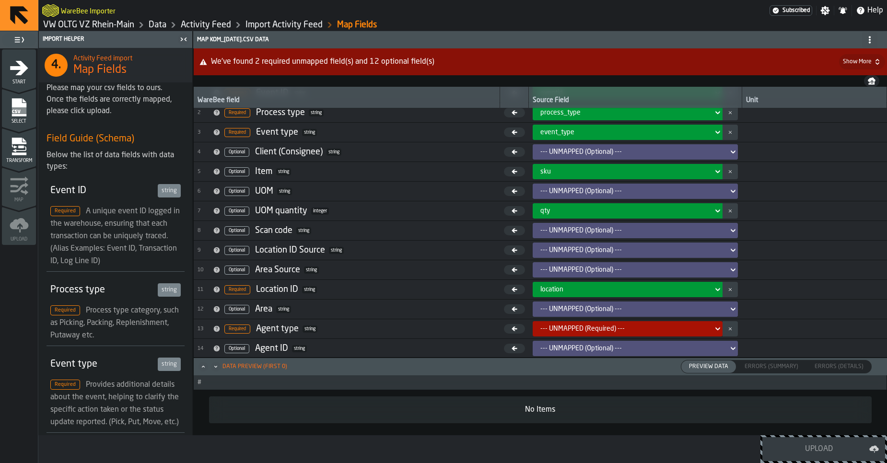
scroll to position [86, 0]
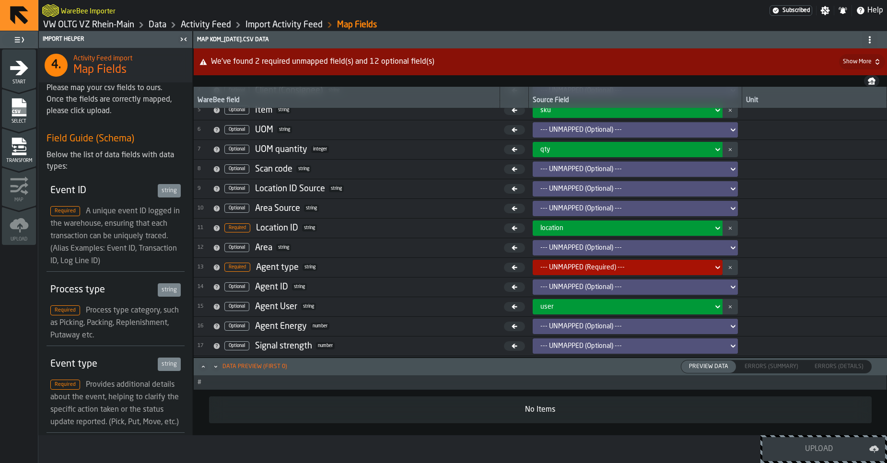
click at [587, 266] on div "--- UNMAPPED (Required) ---" at bounding box center [624, 268] width 169 height 8
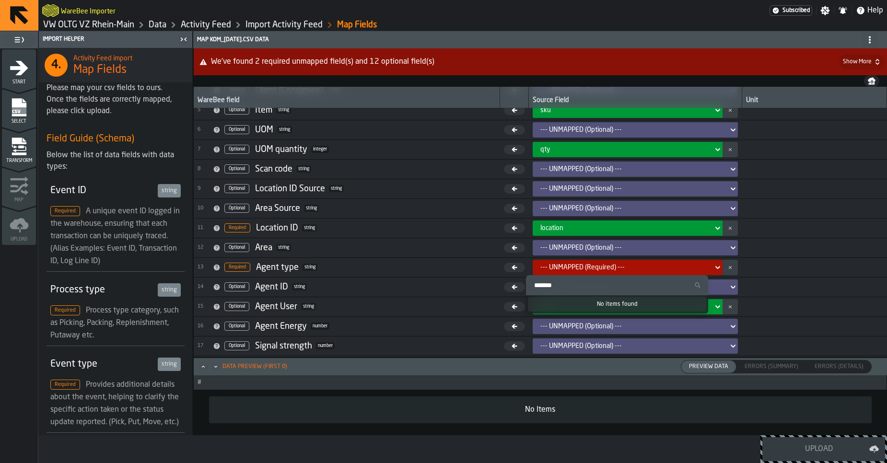
click at [577, 281] on input "Search" at bounding box center [617, 285] width 174 height 12
type input "*"
type input "*****"
click at [770, 260] on td at bounding box center [813, 267] width 145 height 20
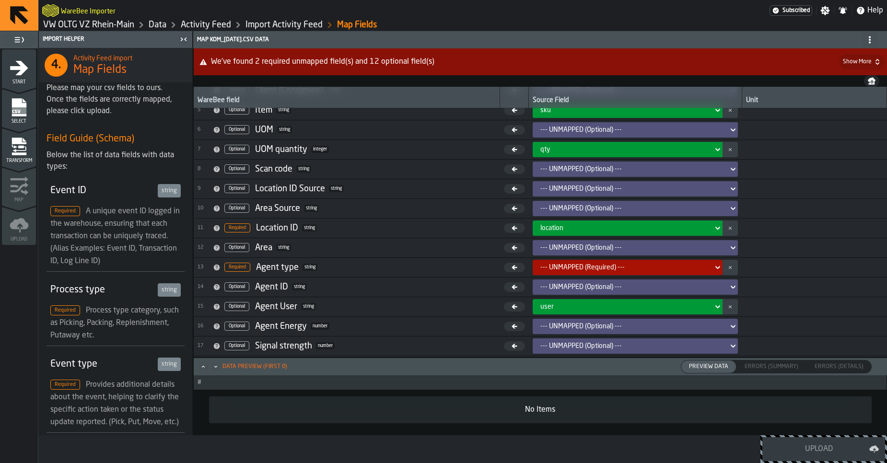
click at [9, 159] on span "Transform" at bounding box center [19, 160] width 34 height 5
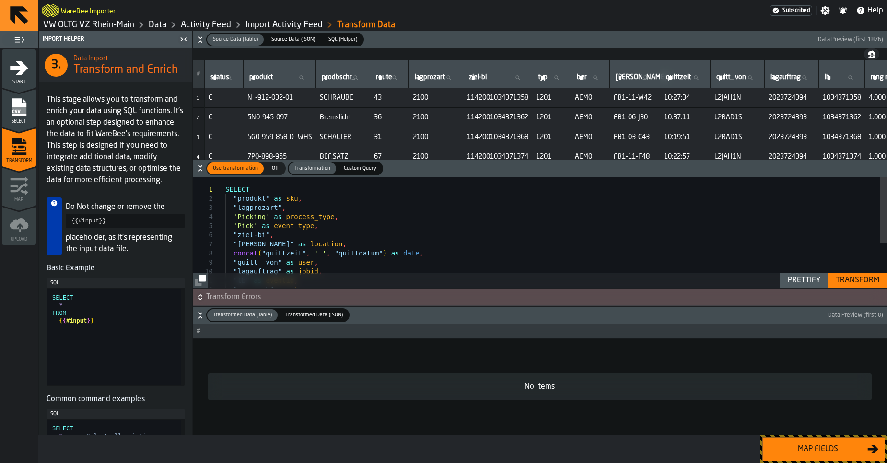
click at [274, 247] on div "SELECT "produkt" as sku , "lagprozart" , 'Picking' as process_type , 'Pick' as …" at bounding box center [555, 269] width 661 height 185
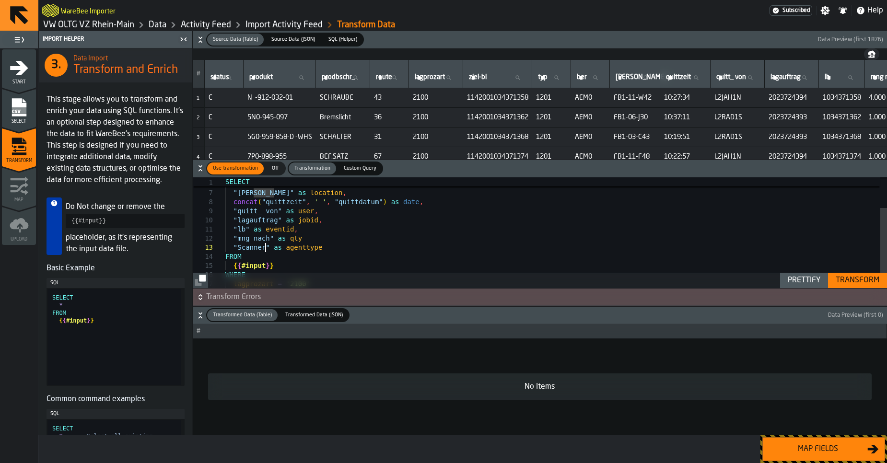
click at [264, 248] on div "'Pick' as event_type , "ziel-bi" , "[PERSON_NAME]" as location , concat ( "quit…" at bounding box center [555, 218] width 661 height 185
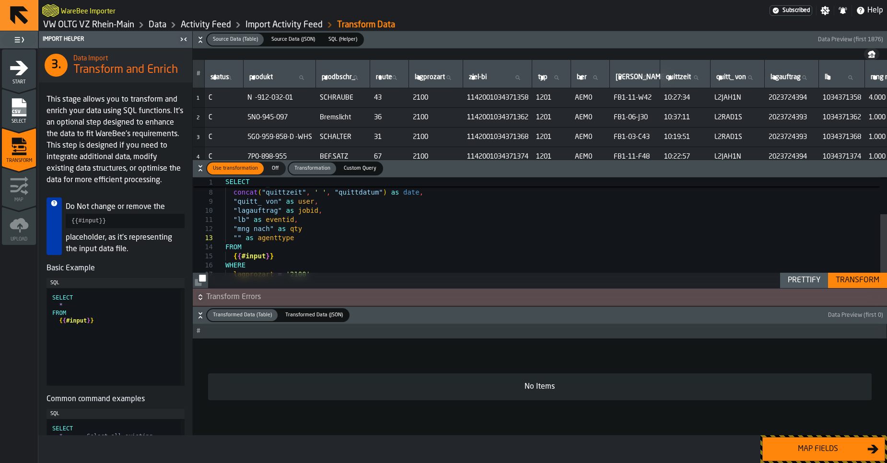
scroll to position [18, 0]
click at [850, 278] on div "Transform" at bounding box center [856, 281] width 51 height 12
click at [272, 240] on div ""ziel-bi" , "[PERSON_NAME]" as location , concat ( "quittzeit" , ' ' , "quittda…" at bounding box center [555, 208] width 661 height 185
type textarea "**********"
click at [875, 284] on div "Transform" at bounding box center [856, 281] width 51 height 12
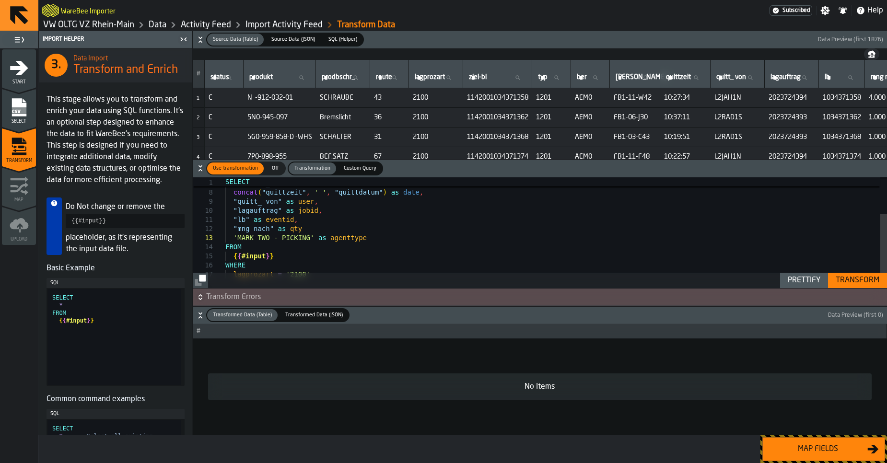
click at [800, 438] on div "Map fields" at bounding box center [817, 449] width 99 height 12
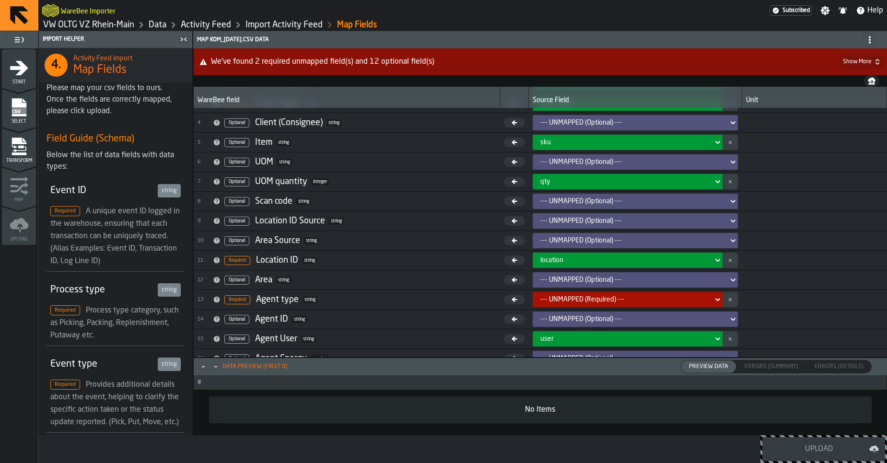
scroll to position [58, 0]
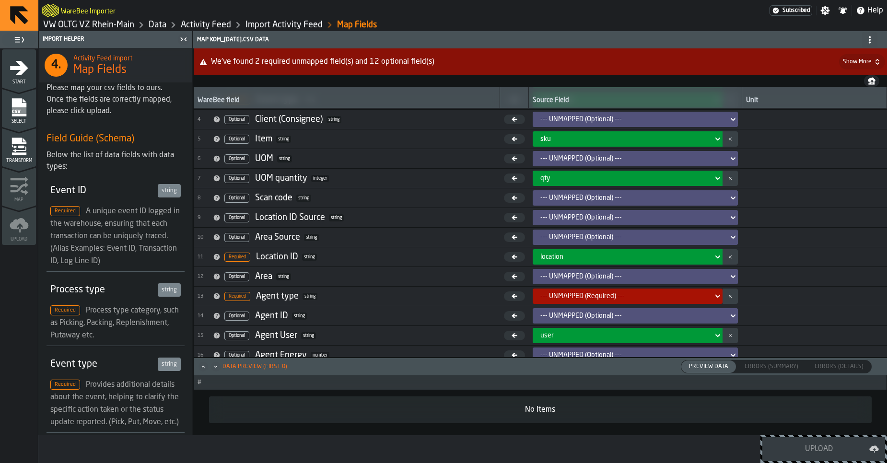
click at [16, 156] on div "Transform" at bounding box center [19, 150] width 34 height 26
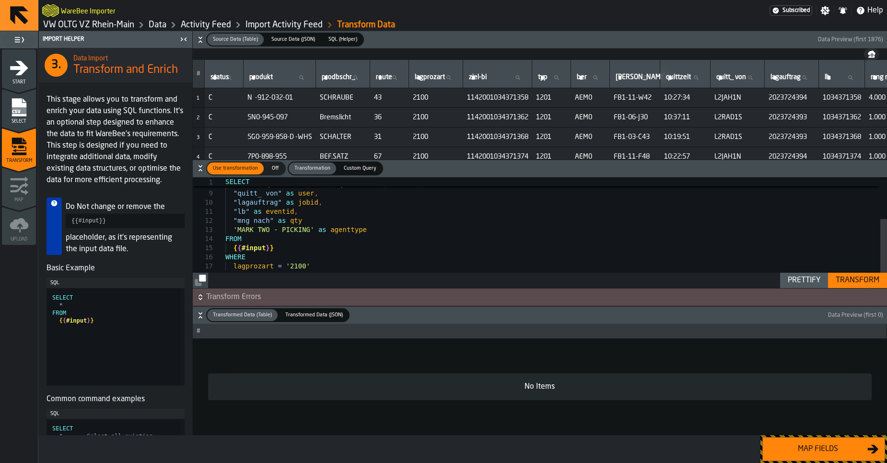
scroll to position [0, 0]
click at [305, 219] on div ""[PERSON_NAME]" as location , concat ( "quittzeit" , ' ' , "quittdatum" ) as da…" at bounding box center [555, 200] width 661 height 185
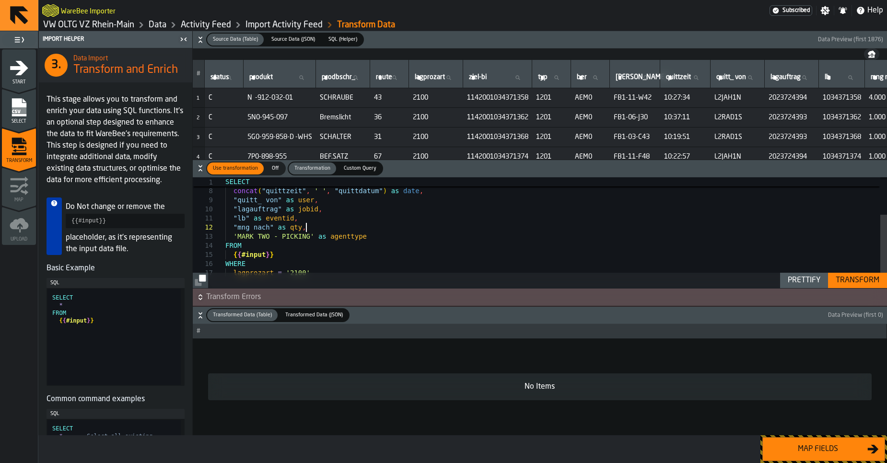
scroll to position [9, 0]
type textarea "**********"
click at [850, 285] on div "Transform" at bounding box center [856, 281] width 51 height 12
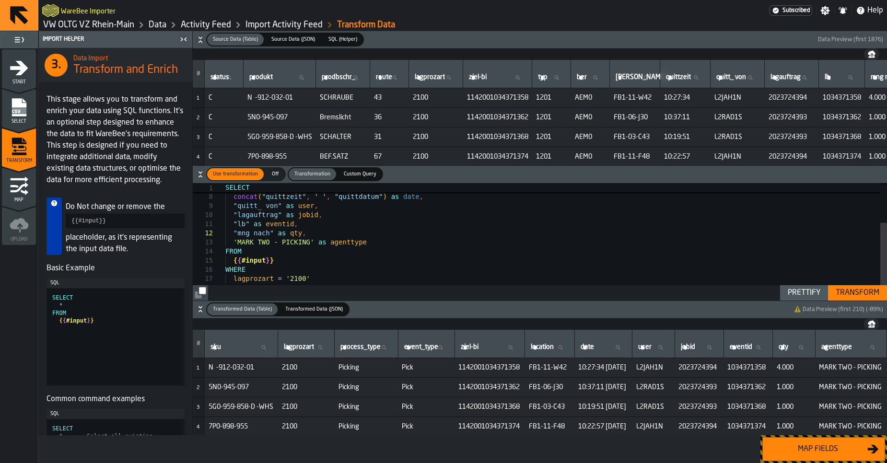
click at [824, 438] on button "Map fields" at bounding box center [823, 449] width 123 height 24
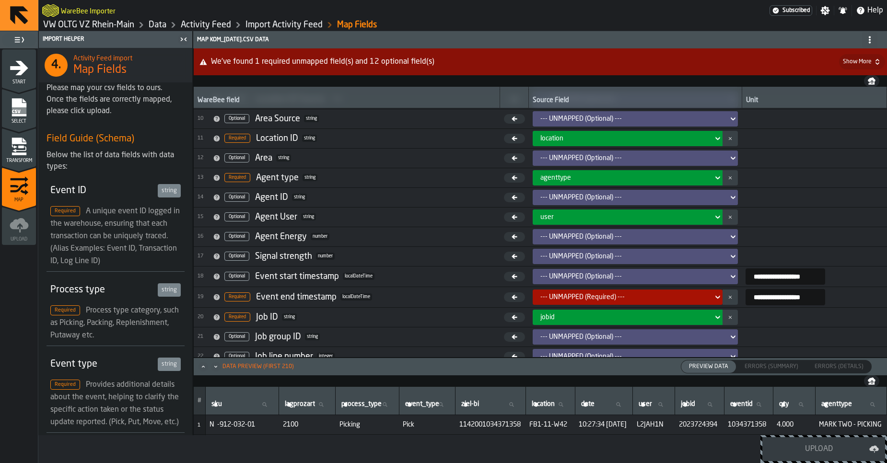
scroll to position [185, 0]
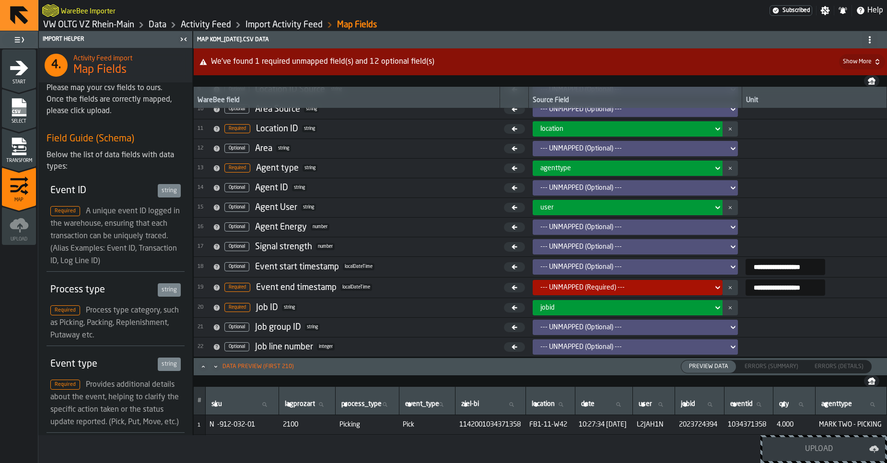
click at [713, 292] on icon at bounding box center [718, 288] width 10 height 12
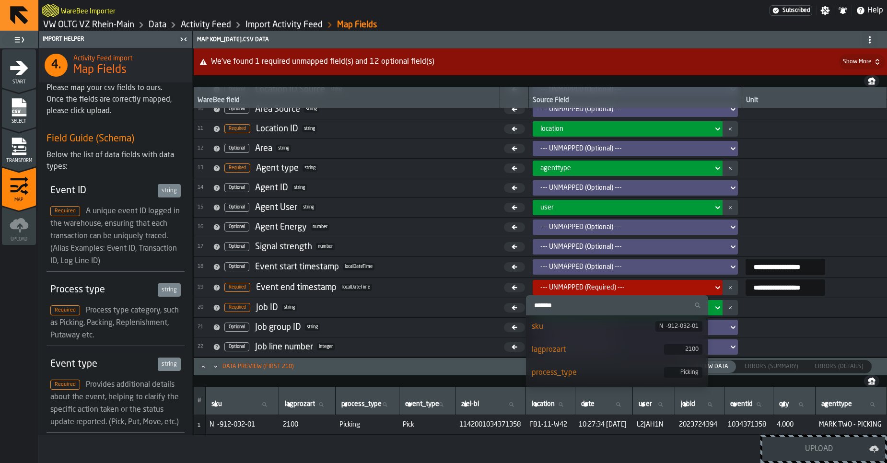
click at [577, 307] on input "Search" at bounding box center [617, 305] width 174 height 12
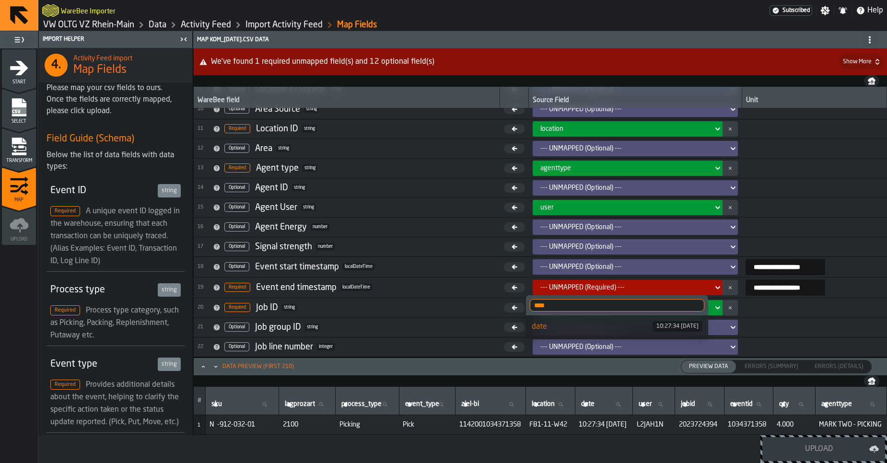
type input "****"
click at [560, 331] on div "date" at bounding box center [591, 327] width 121 height 12
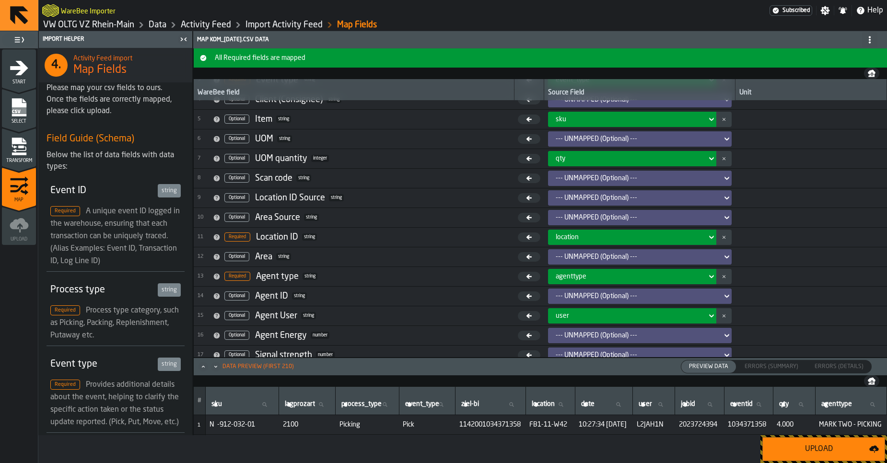
scroll to position [0, 0]
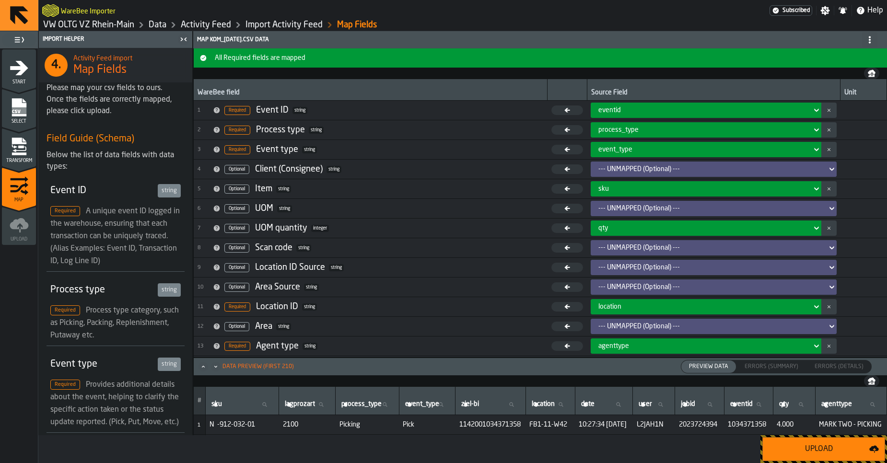
click at [627, 171] on div "--- UNMAPPED (Optional) ---" at bounding box center [710, 169] width 225 height 8
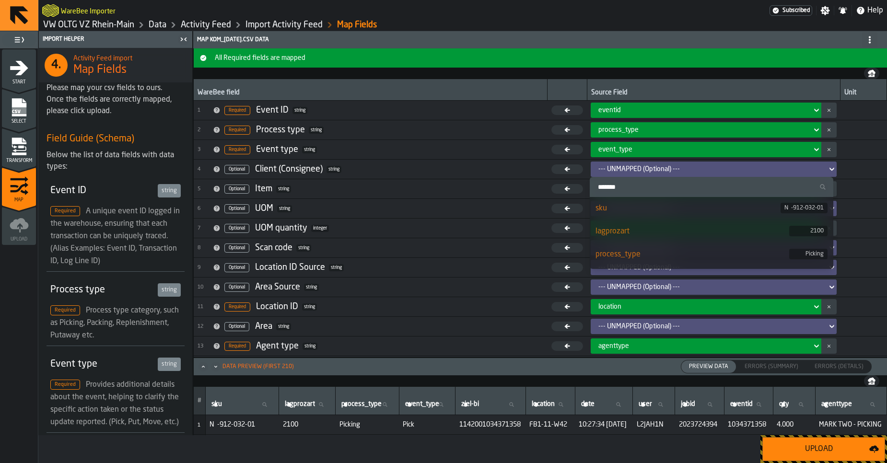
click at [627, 171] on div "--- UNMAPPED (Optional) ---" at bounding box center [710, 169] width 225 height 8
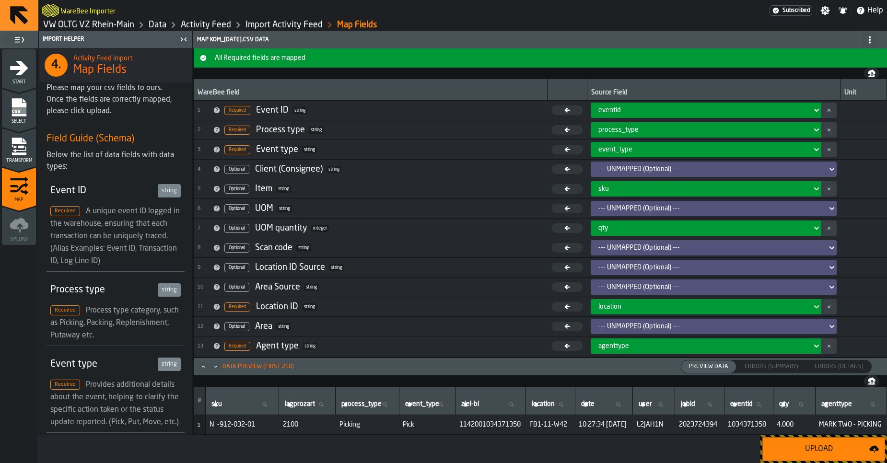
click at [26, 145] on icon "menu Transform" at bounding box center [19, 146] width 19 height 19
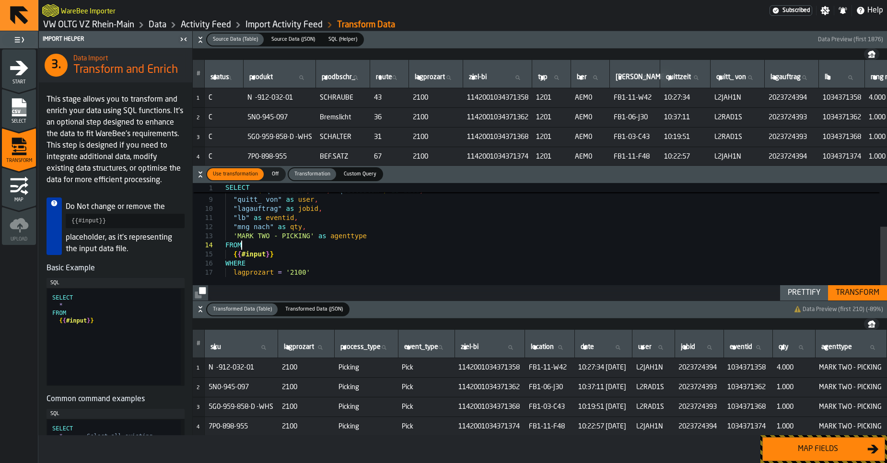
click at [400, 241] on div ""[PERSON_NAME]" as location , concat ( "quittzeit" , ' ' , "quittdatum" ) as da…" at bounding box center [555, 207] width 661 height 185
click at [388, 236] on div ""[PERSON_NAME]" as location , concat ( "quittzeit" , ' ' , "quittdatum" ) as da…" at bounding box center [555, 207] width 661 height 185
click at [388, 236] on div ""[PERSON_NAME]" as location , concat ( "quittzeit" , ' ' , "quittdatum" ) as da…" at bounding box center [555, 212] width 661 height 195
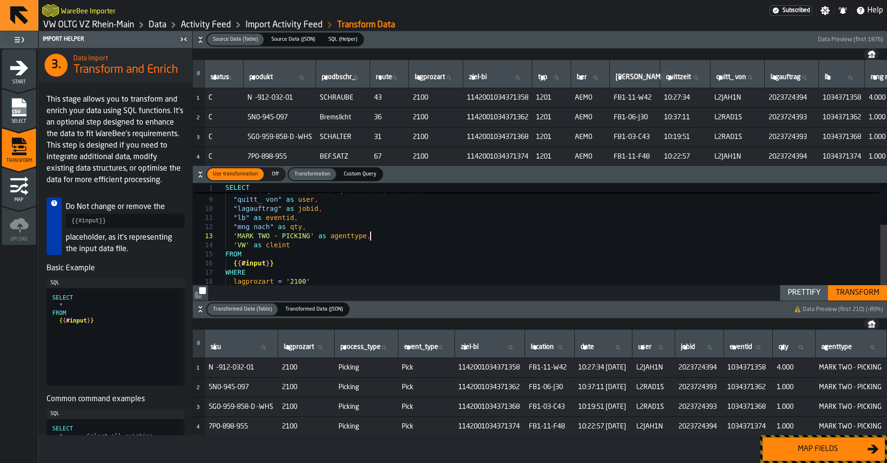
click at [282, 244] on div ""[PERSON_NAME]" as location , concat ( "quittzeit" , ' ' , "quittdatum" ) as da…" at bounding box center [555, 212] width 661 height 195
type textarea "**********"
click at [847, 295] on div "Transform" at bounding box center [856, 293] width 51 height 12
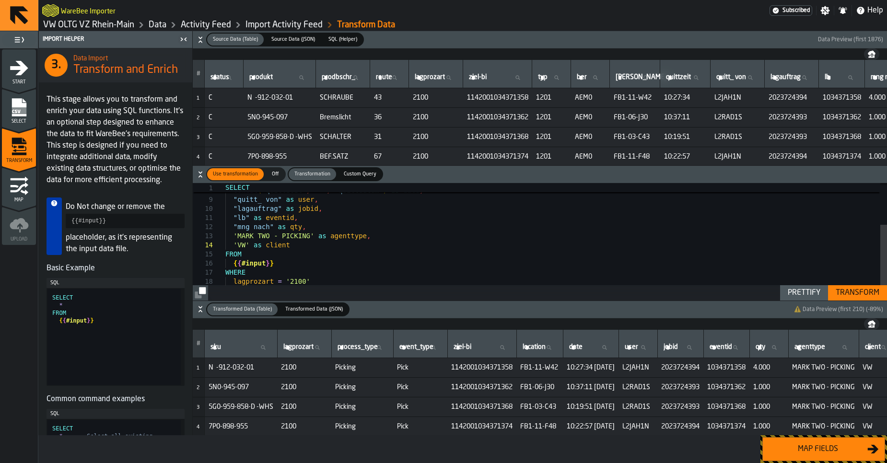
click at [824, 438] on div "Map fields" at bounding box center [817, 449] width 99 height 12
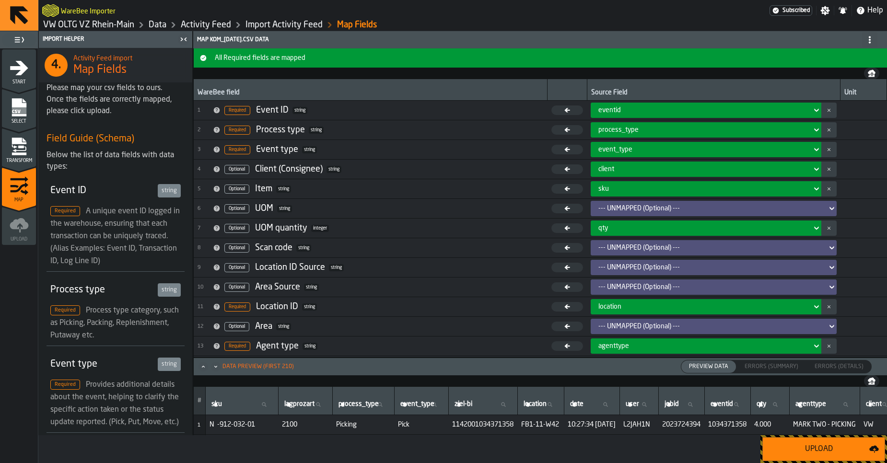
drag, startPoint x: 806, startPoint y: 447, endPoint x: 447, endPoint y: 201, distance: 435.5
click at [447, 201] on div "Import Helper 4. Activity Feed import Map Fields Please map your csv fields to …" at bounding box center [462, 247] width 848 height 432
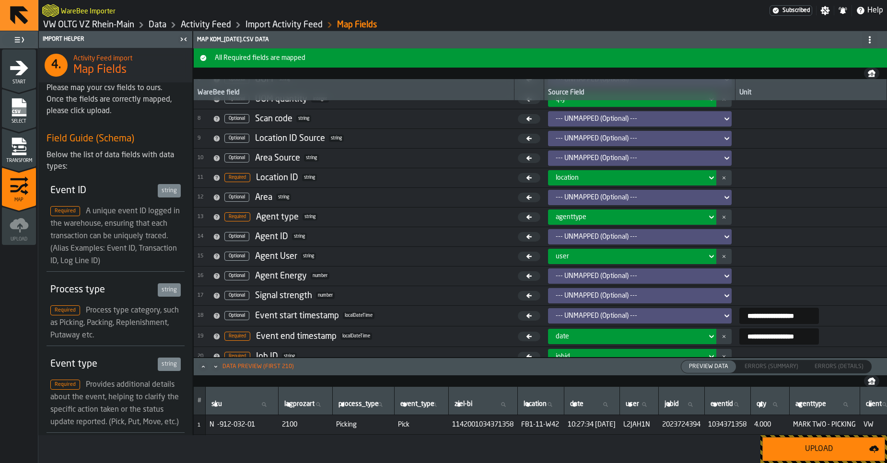
scroll to position [178, 0]
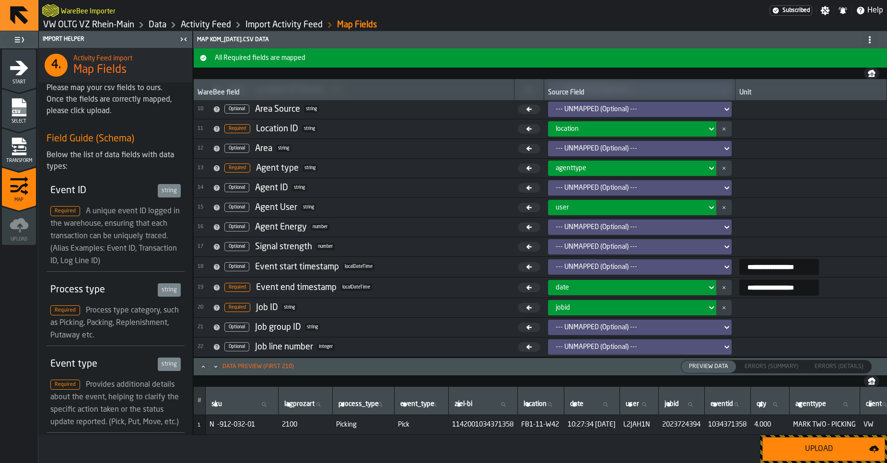
click at [593, 192] on div "--- UNMAPPED (Optional) ---" at bounding box center [637, 188] width 170 height 12
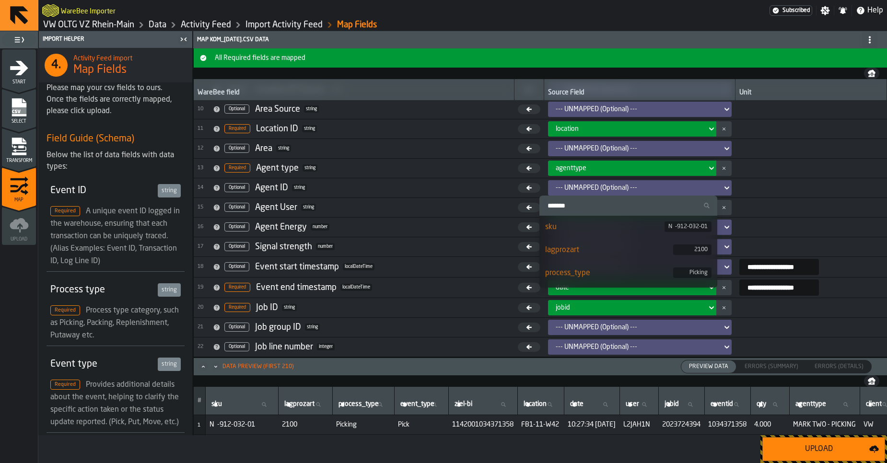
click at [586, 212] on label "Search" at bounding box center [628, 206] width 178 height 20
click at [586, 212] on input "Search" at bounding box center [628, 205] width 170 height 12
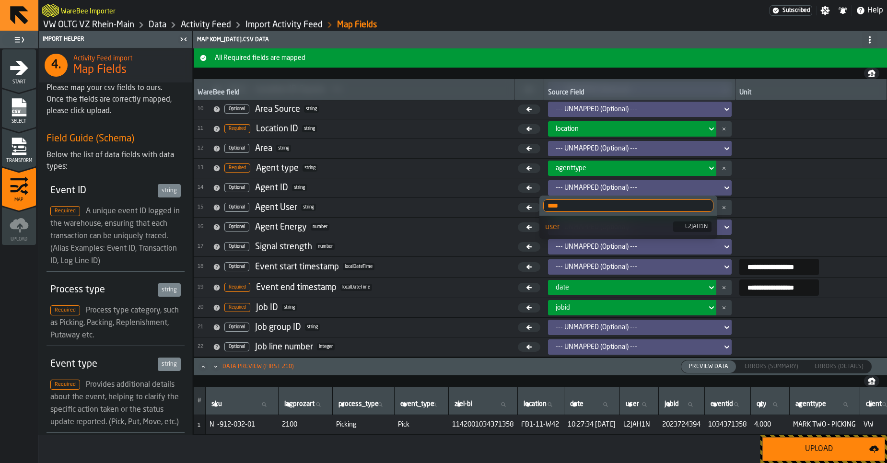
type input "****"
click at [573, 228] on div "user" at bounding box center [609, 227] width 128 height 12
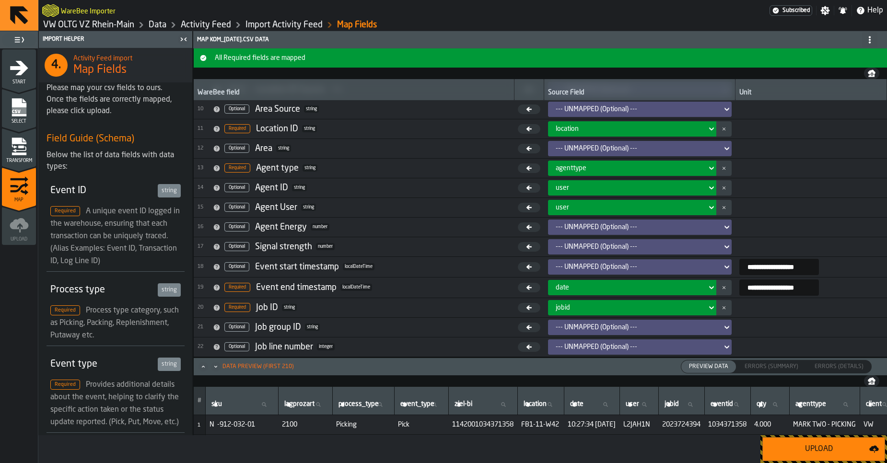
click at [589, 270] on div "--- UNMAPPED (Optional) ---" at bounding box center [636, 267] width 162 height 8
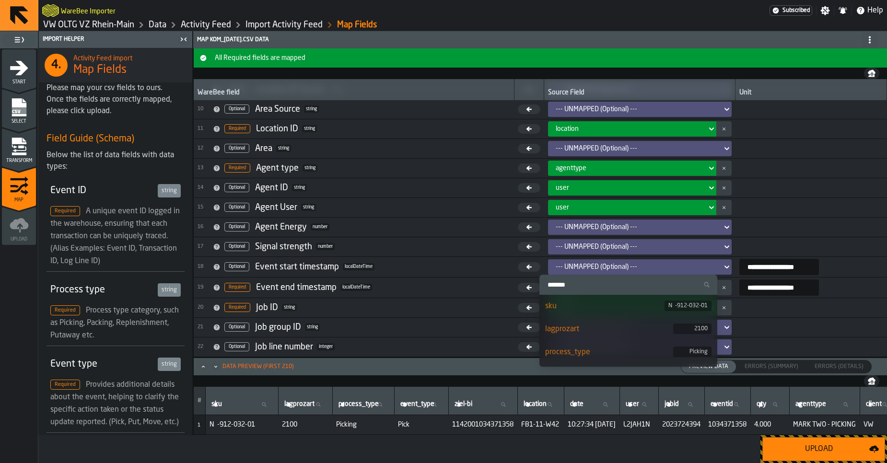
click at [586, 285] on input "Search" at bounding box center [628, 284] width 170 height 12
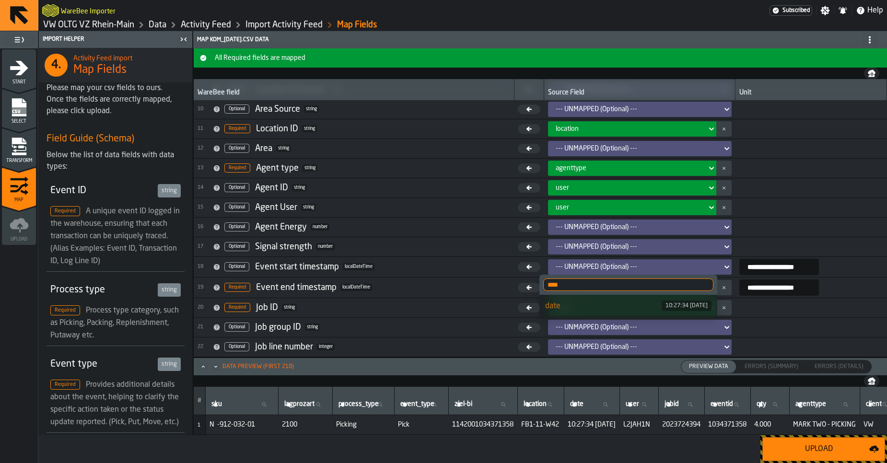
type input "****"
click at [576, 308] on div "date" at bounding box center [603, 306] width 116 height 12
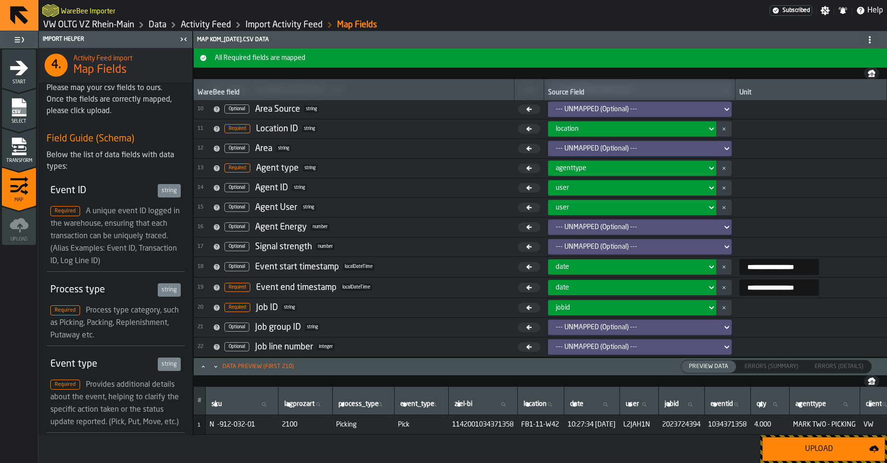
click at [722, 268] on icon "button-" at bounding box center [724, 267] width 4 height 10
click at [23, 157] on div "Transform" at bounding box center [19, 150] width 34 height 26
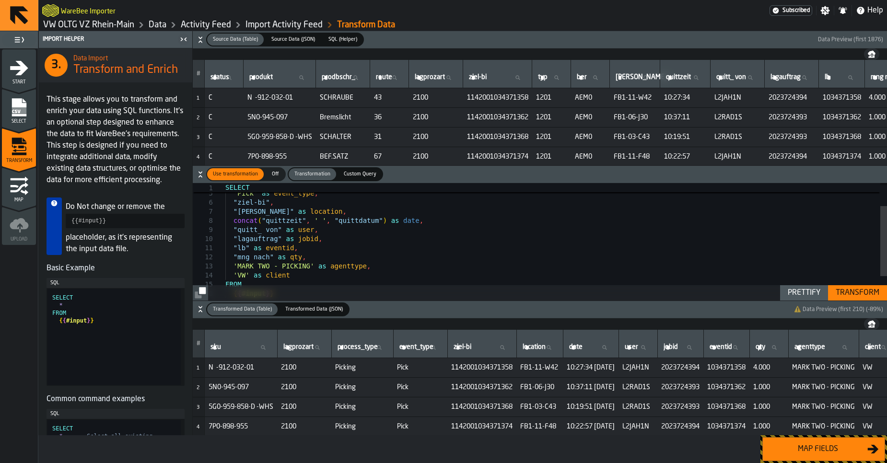
scroll to position [0, 0]
drag, startPoint x: 336, startPoint y: 219, endPoint x: 382, endPoint y: 221, distance: 46.0
click at [382, 221] on div "'Picking' as process_type , 'Pick' as event_type , "ziel-bi" , "[PERSON_NAME]" …" at bounding box center [555, 242] width 661 height 195
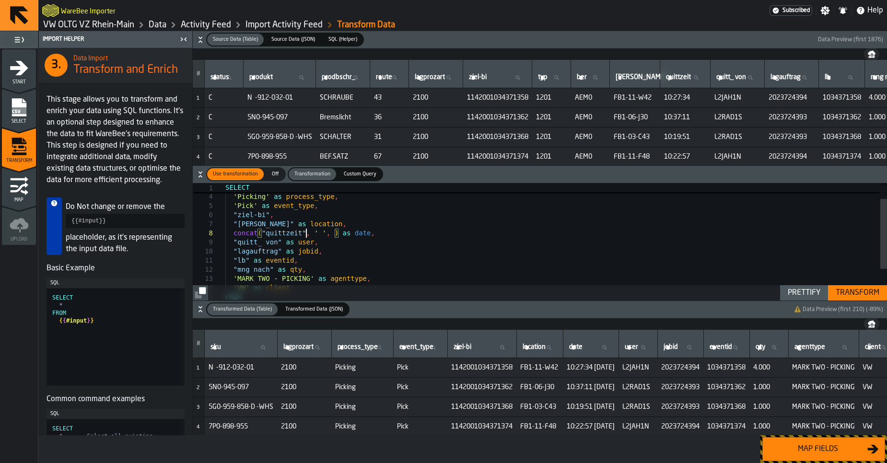
click at [307, 232] on div "'Picking' as process_type , 'Pick' as event_type , "ziel-bi" , "[PERSON_NAME]" …" at bounding box center [555, 254] width 661 height 195
drag, startPoint x: 307, startPoint y: 231, endPoint x: 263, endPoint y: 230, distance: 44.1
click at [263, 230] on div "'Picking' as process_type , 'Pick' as event_type , "ziel-bi" , "[PERSON_NAME]" …" at bounding box center [555, 254] width 661 height 195
click at [324, 232] on div "'Picking' as process_type , 'Pick' as event_type , "ziel-bi" , "[PERSON_NAME]" …" at bounding box center [555, 254] width 661 height 195
click at [335, 232] on div "'Picking' as process_type , 'Pick' as event_type , "ziel-bi" , "[PERSON_NAME]" …" at bounding box center [555, 254] width 661 height 195
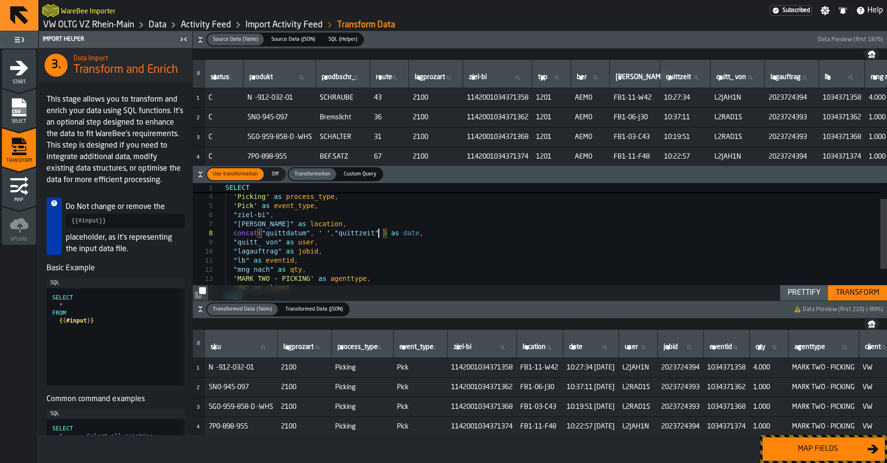
type textarea "**********"
click at [856, 299] on button "Transform" at bounding box center [857, 292] width 59 height 15
click at [797, 438] on div "Map fields" at bounding box center [817, 449] width 99 height 12
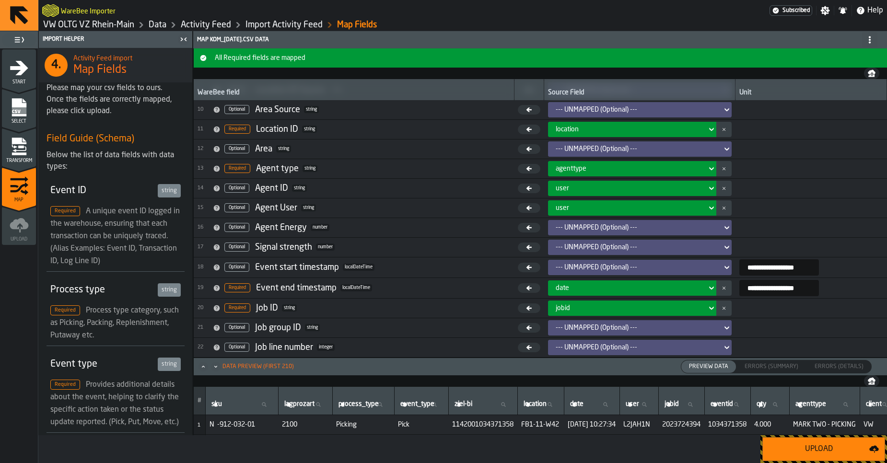
scroll to position [178, 0]
drag, startPoint x: 453, startPoint y: 379, endPoint x: 448, endPoint y: 375, distance: 6.2
click at [449, 375] on nav at bounding box center [540, 381] width 693 height 12
click at [202, 367] on icon "Maximize" at bounding box center [203, 367] width 10 height 10
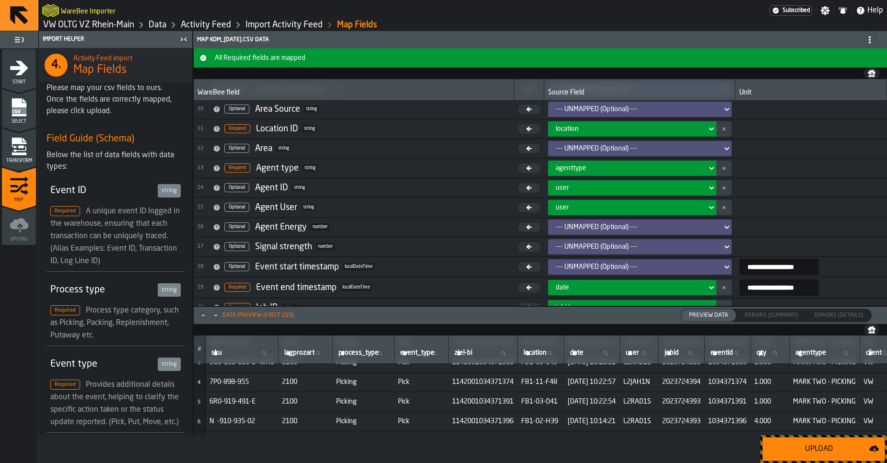
scroll to position [50, 54]
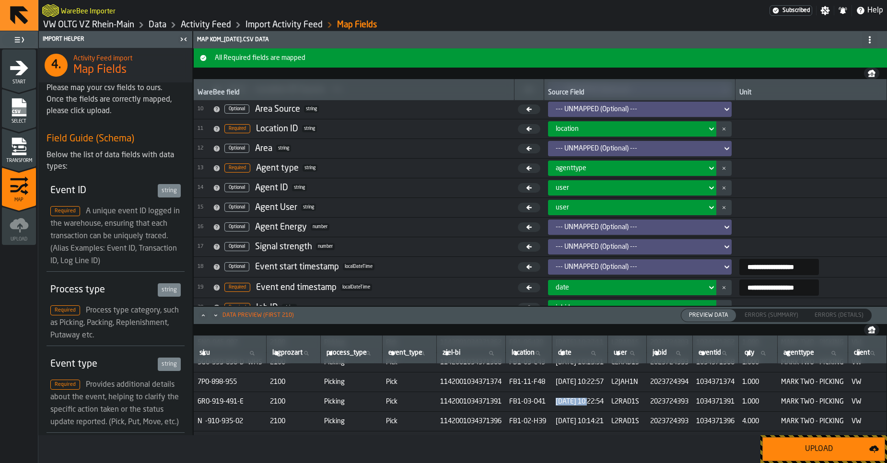
drag, startPoint x: 565, startPoint y: 404, endPoint x: 530, endPoint y: 397, distance: 36.0
click at [555, 398] on span "[DATE] 10:22:54" at bounding box center [579, 402] width 48 height 8
click at [580, 400] on span "[DATE] 10:22:54" at bounding box center [579, 402] width 48 height 8
click at [775, 272] on input "**********" at bounding box center [779, 267] width 80 height 16
click at [765, 288] on input "**********" at bounding box center [779, 287] width 80 height 16
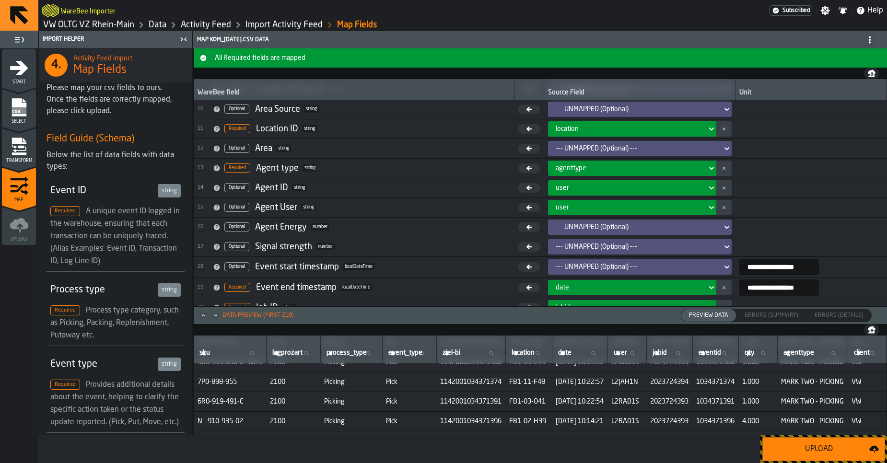
click at [765, 288] on input "**********" at bounding box center [779, 287] width 80 height 16
type input "**********"
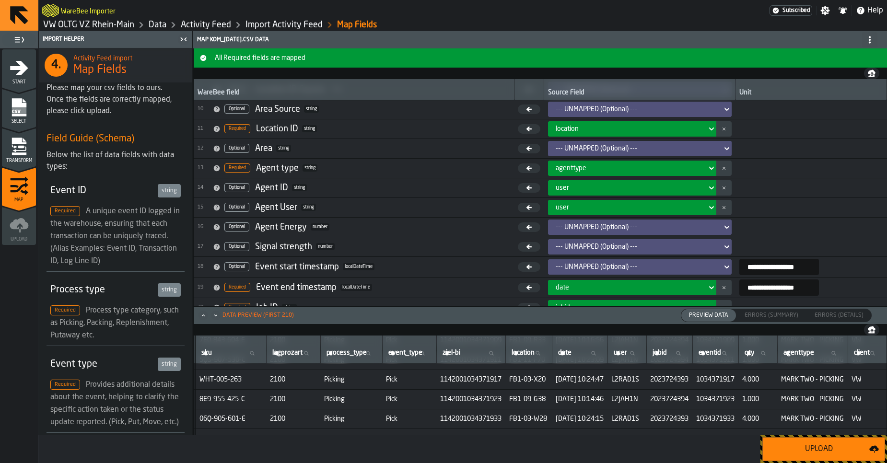
scroll to position [230, 38]
click at [827, 438] on div "Upload" at bounding box center [818, 449] width 101 height 12
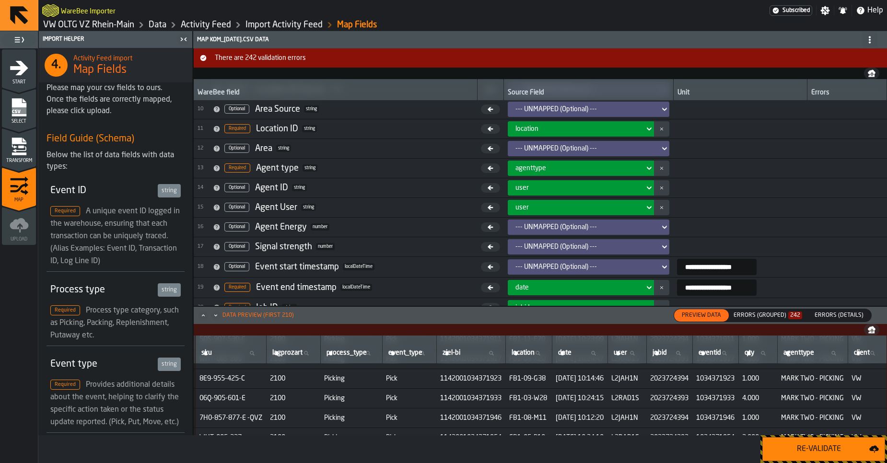
click at [779, 314] on div "Errors (Grouped) 242" at bounding box center [767, 315] width 69 height 7
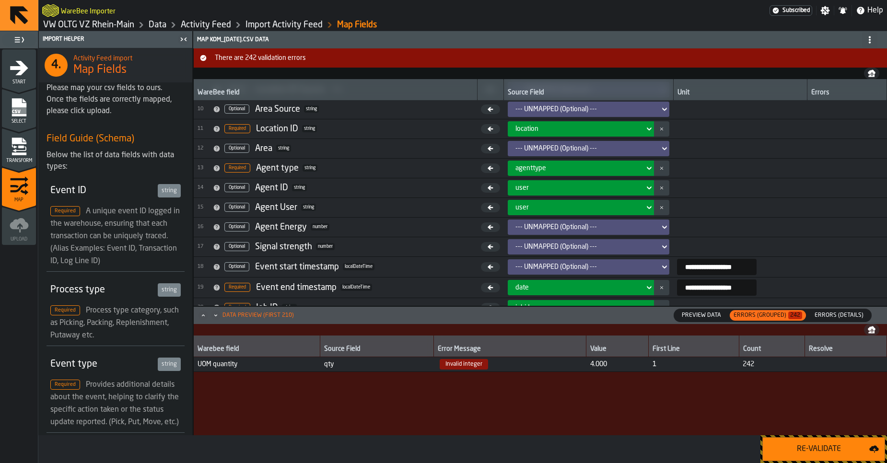
click at [328, 369] on td "qty" at bounding box center [377, 364] width 114 height 15
click at [427, 362] on span "qty" at bounding box center [377, 364] width 106 height 8
click at [596, 361] on span "4.000" at bounding box center [617, 364] width 55 height 8
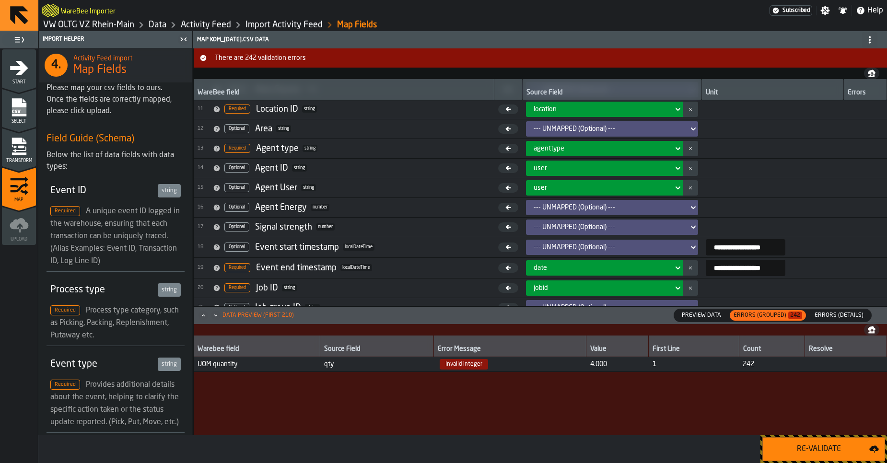
scroll to position [229, 0]
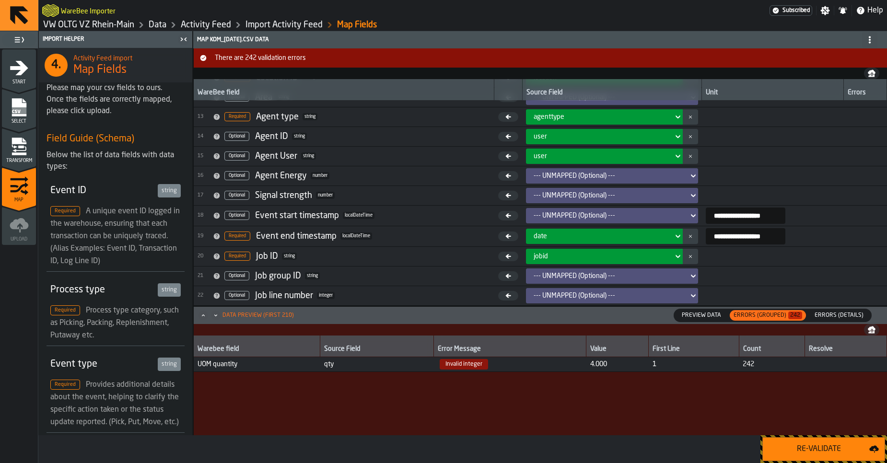
click at [828, 313] on span "Errors (Details)" at bounding box center [838, 315] width 57 height 9
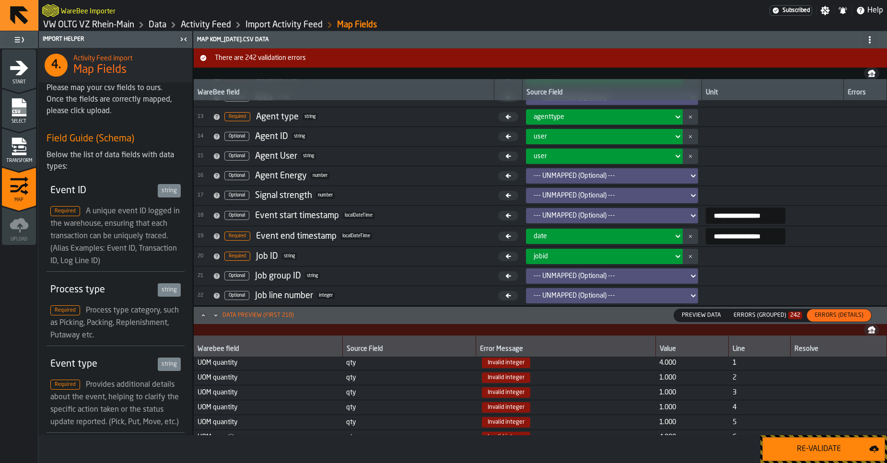
scroll to position [0, 0]
click at [76, 23] on link "VW OLTG VZ Rhein-Main" at bounding box center [88, 25] width 91 height 11
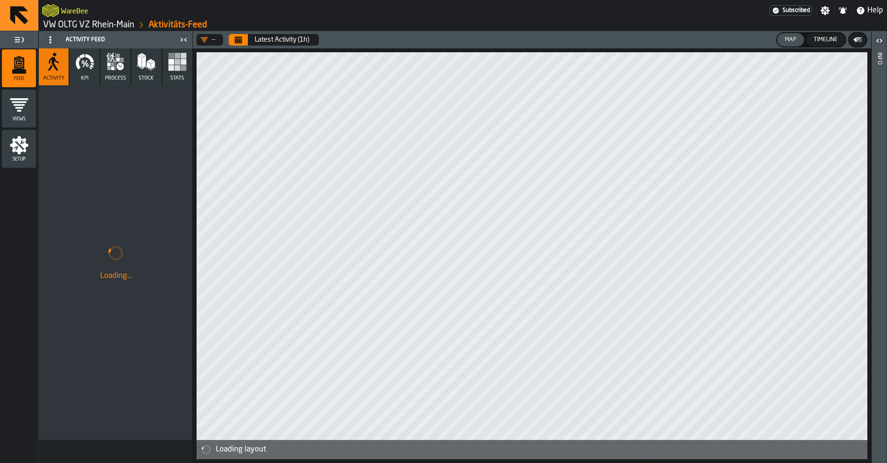
click at [106, 27] on link "VW OLTG VZ Rhein-Main" at bounding box center [88, 25] width 91 height 11
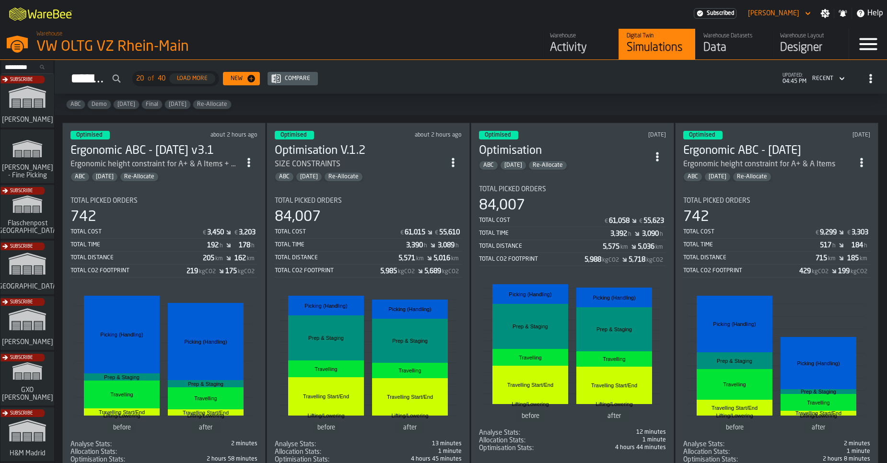
click at [247, 161] on icon "ItemListCard-DashboardItemContainer" at bounding box center [249, 163] width 10 height 10
click at [232, 173] on div "Open" at bounding box center [229, 179] width 50 height 12
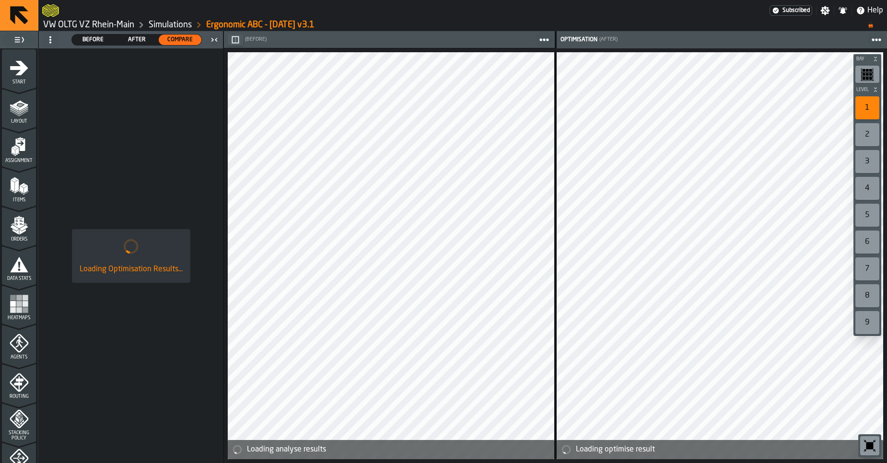
click at [92, 25] on link "VW OLTG VZ Rhein-Main" at bounding box center [88, 25] width 91 height 11
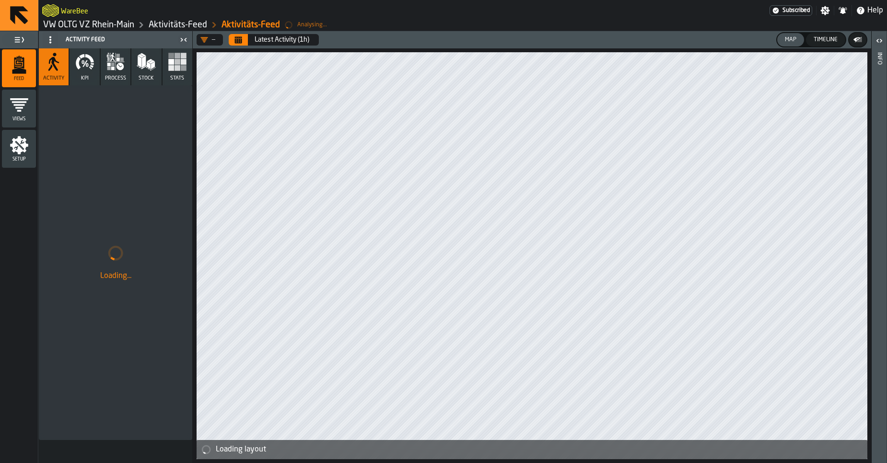
click at [110, 30] on ol "VW OLTG VZ Rhein-Main Aktivitäts-Feed Aktivitäts-Feed Analysing..." at bounding box center [252, 25] width 420 height 12
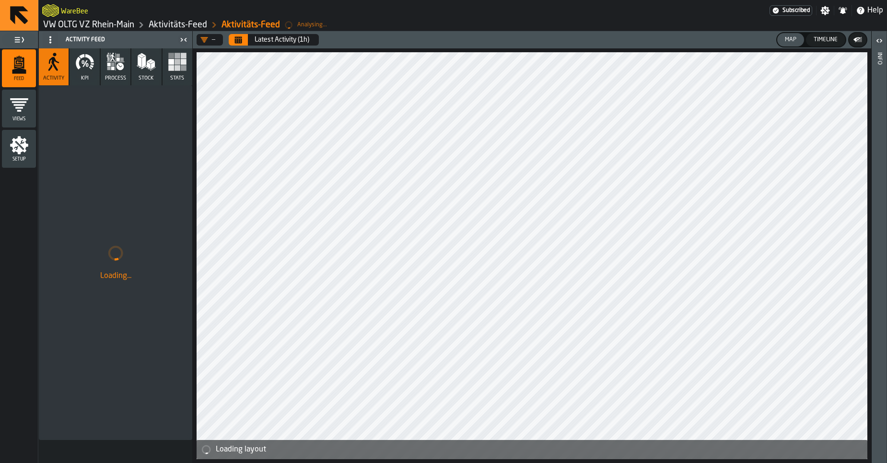
click at [113, 30] on link "VW OLTG VZ Rhein-Main" at bounding box center [88, 25] width 91 height 11
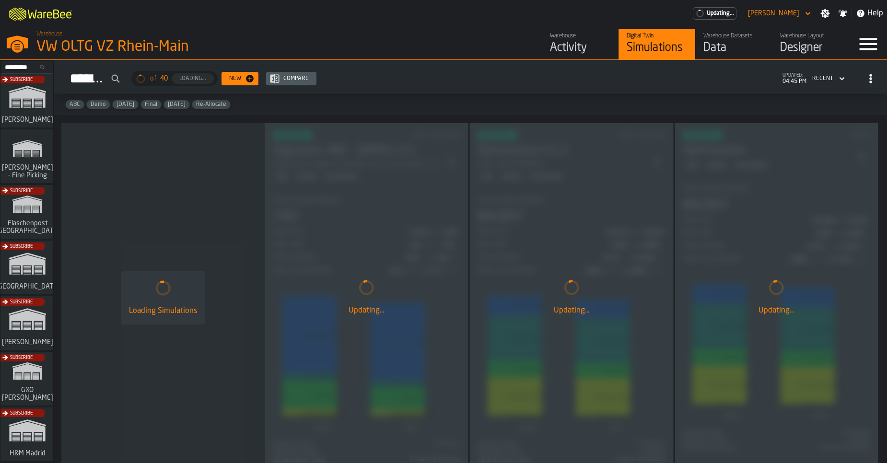
click at [113, 27] on div "Warehouse VW OLTG VZ [GEOGRAPHIC_DATA]" at bounding box center [227, 43] width 388 height 33
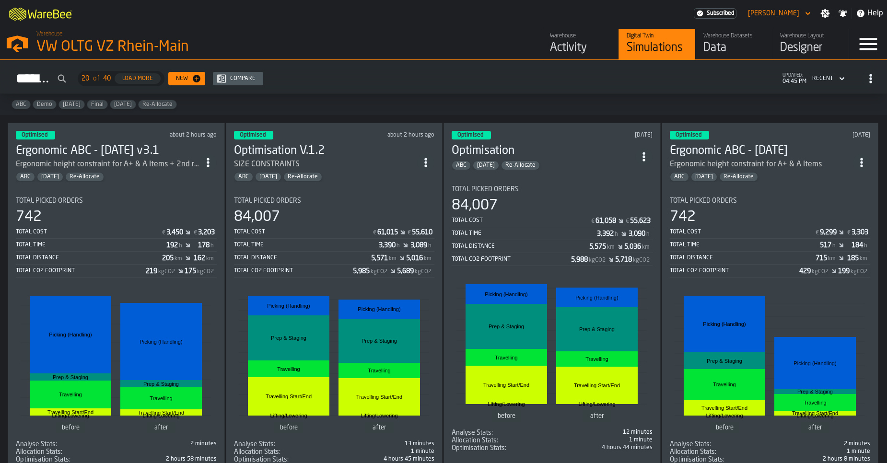
click at [207, 162] on icon "ItemListCard-DashboardItemContainer" at bounding box center [208, 163] width 10 height 10
click at [428, 158] on icon "ItemListCard-DashboardItemContainer" at bounding box center [426, 163] width 10 height 10
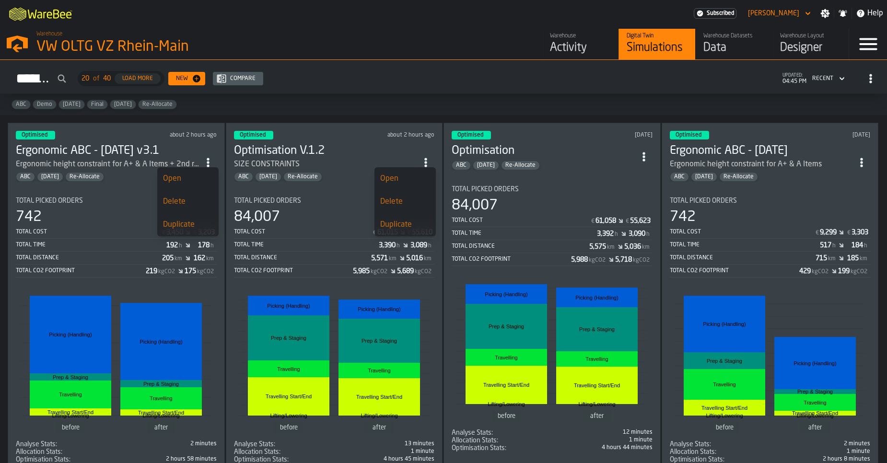
click at [407, 178] on div "Open" at bounding box center [405, 179] width 50 height 12
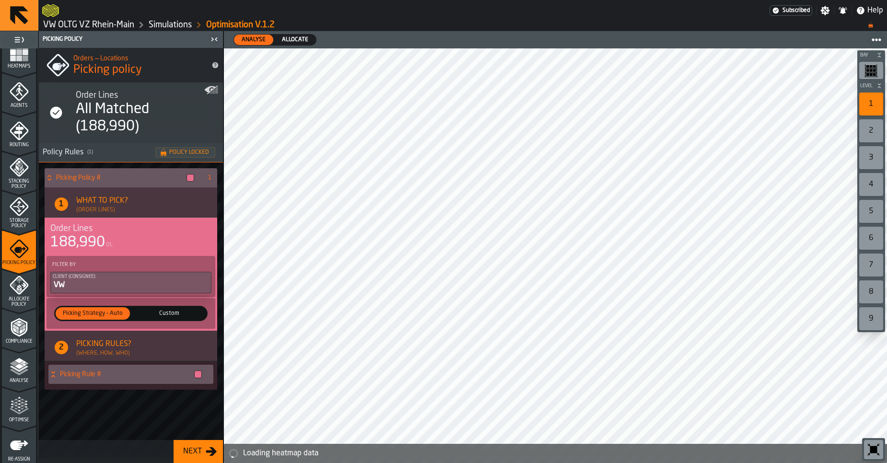
scroll to position [216, 0]
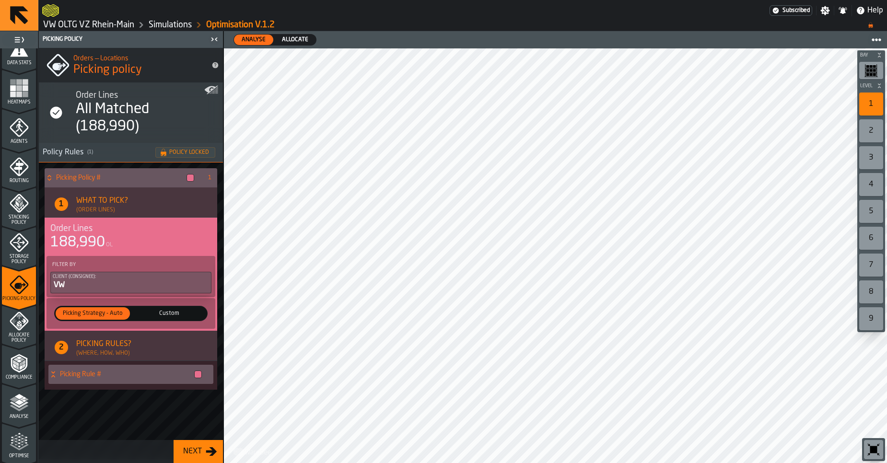
click at [16, 437] on icon "menu Optimise" at bounding box center [19, 441] width 19 height 19
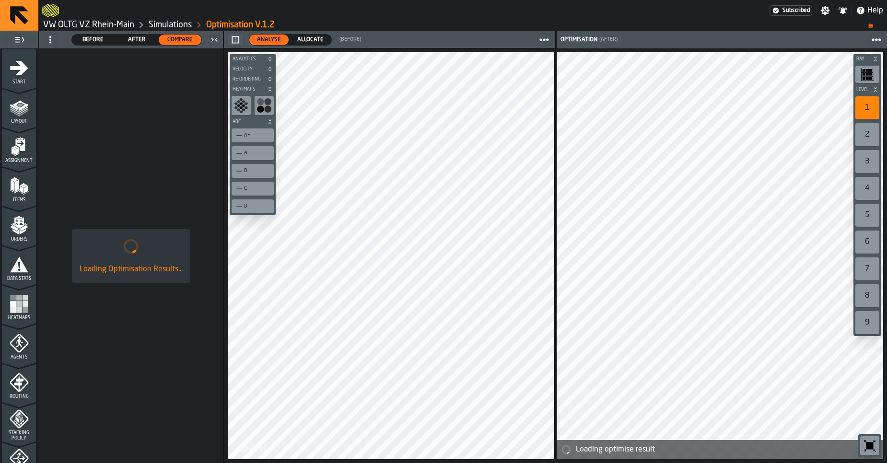
scroll to position [216, 0]
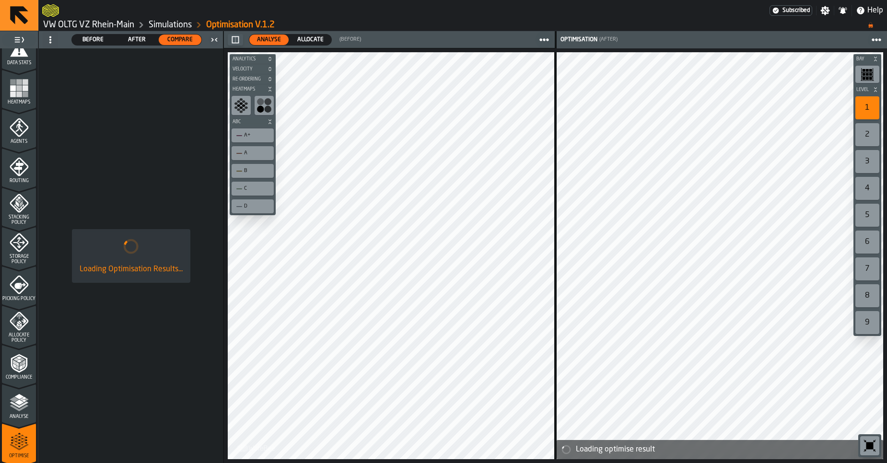
click at [144, 42] on span "After" at bounding box center [136, 39] width 35 height 9
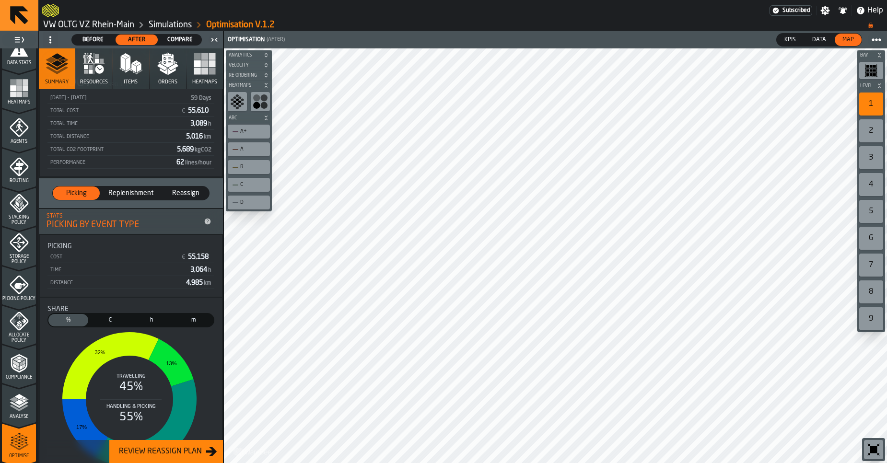
scroll to position [0, 0]
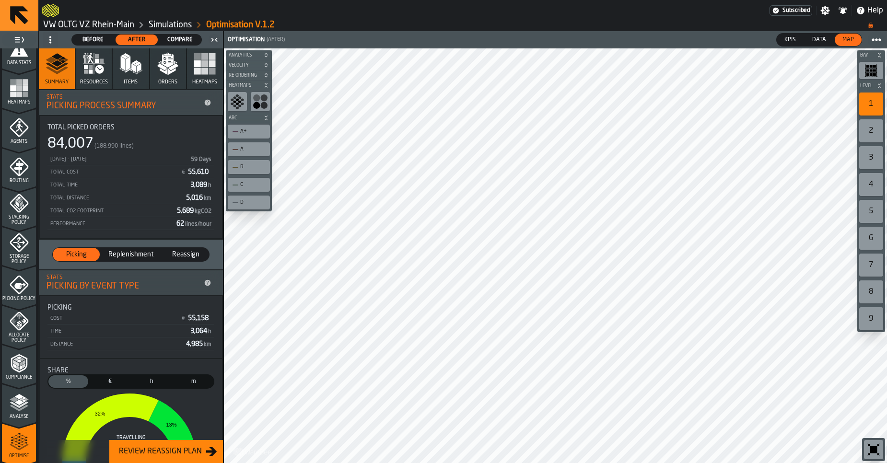
click at [177, 72] on button "Orders" at bounding box center [168, 68] width 36 height 41
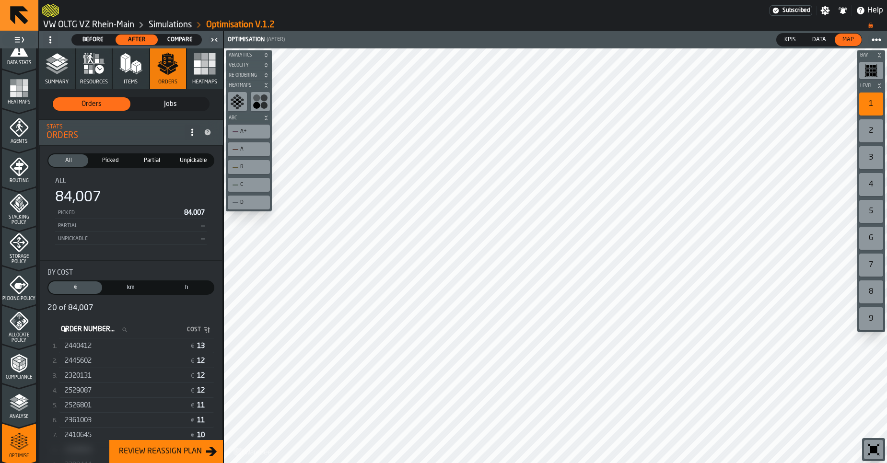
click at [160, 105] on span "Jobs" at bounding box center [170, 104] width 70 height 10
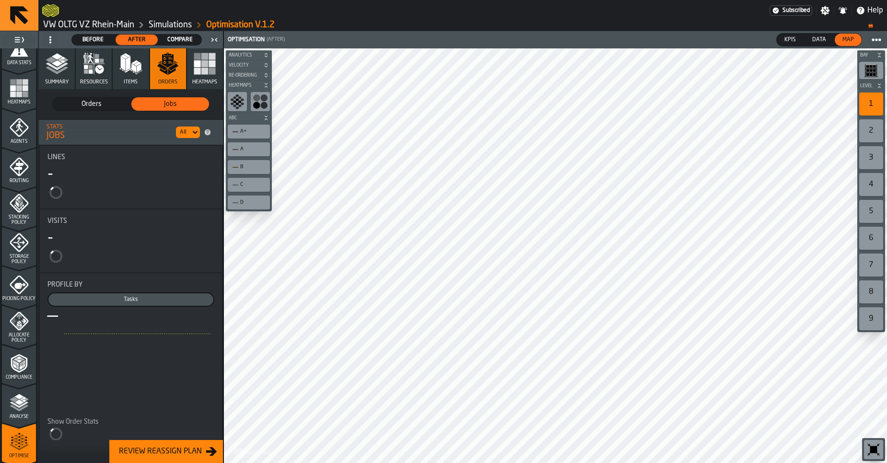
click at [98, 108] on span "Orders" at bounding box center [92, 104] width 70 height 10
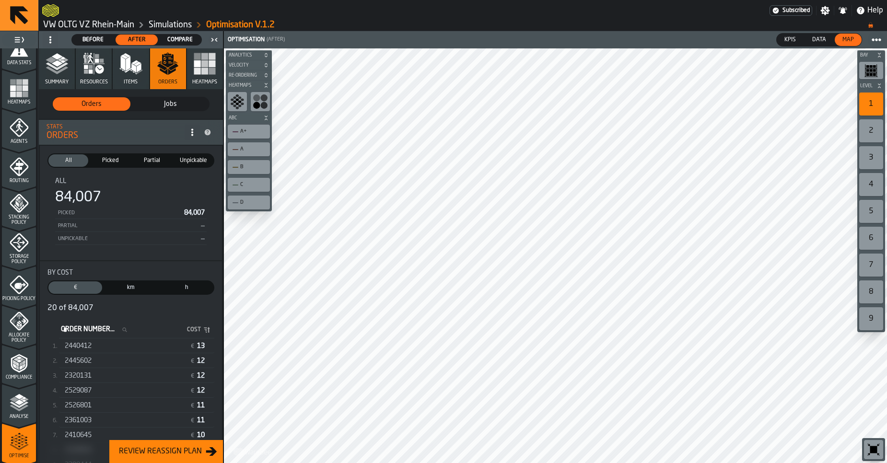
click at [87, 58] on icon "button" at bounding box center [93, 63] width 23 height 23
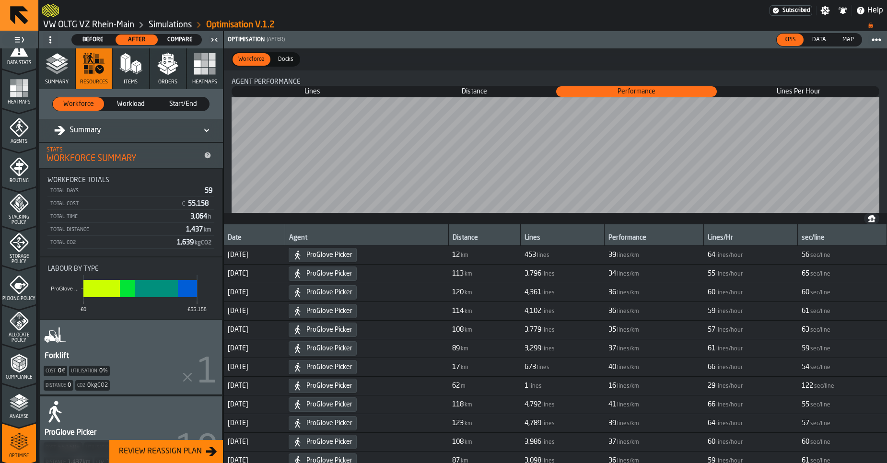
click at [129, 105] on span "Workload" at bounding box center [131, 104] width 44 height 10
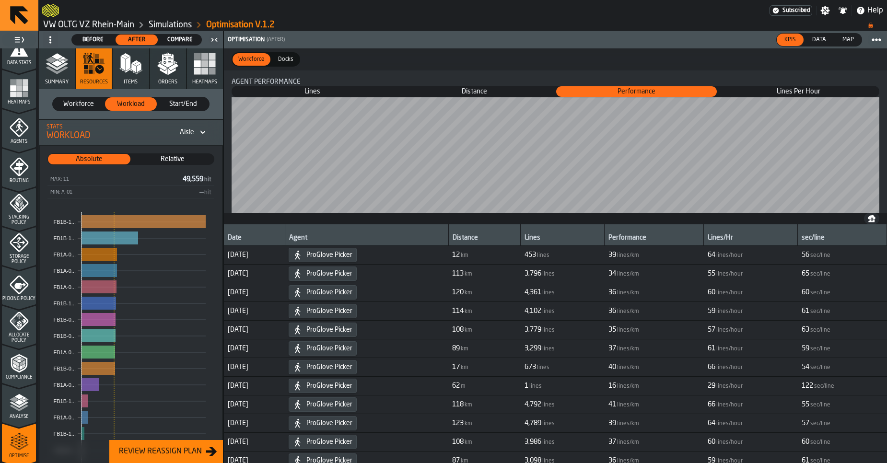
click at [166, 42] on span "Compare" at bounding box center [179, 39] width 35 height 9
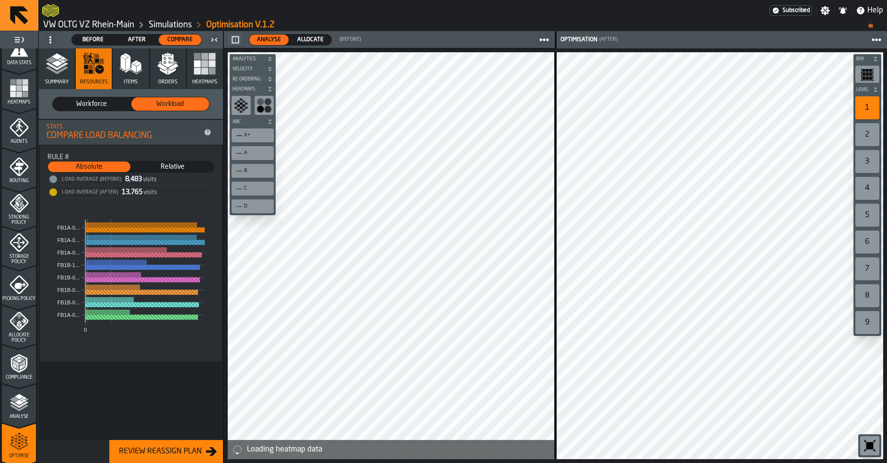
click at [82, 37] on span "Before" at bounding box center [93, 39] width 35 height 9
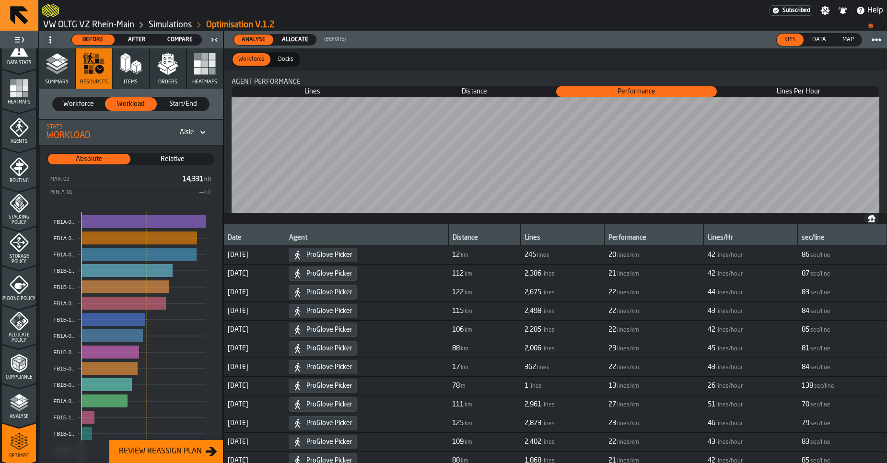
click at [132, 40] on span "After" at bounding box center [136, 39] width 35 height 9
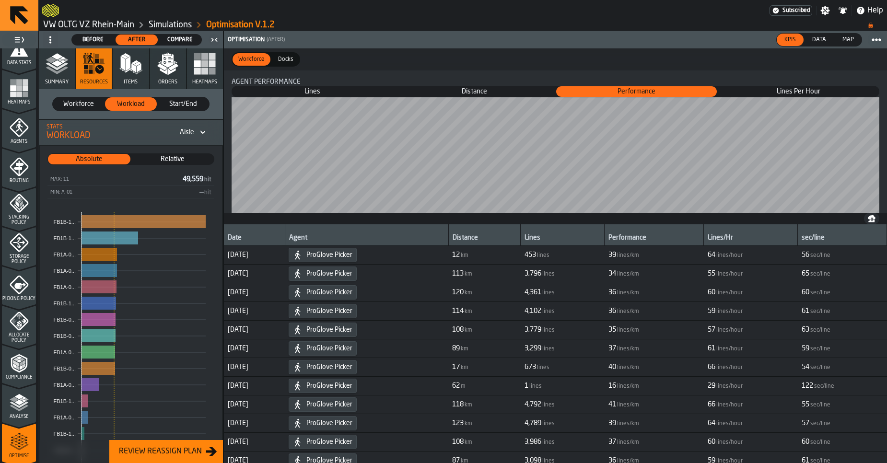
click at [99, 36] on span "Before" at bounding box center [93, 39] width 35 height 9
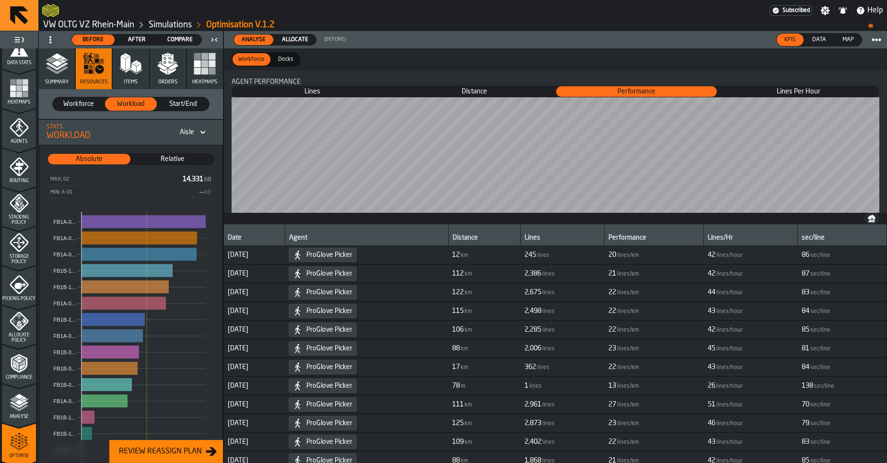
click at [124, 44] on div "After" at bounding box center [136, 40] width 43 height 11
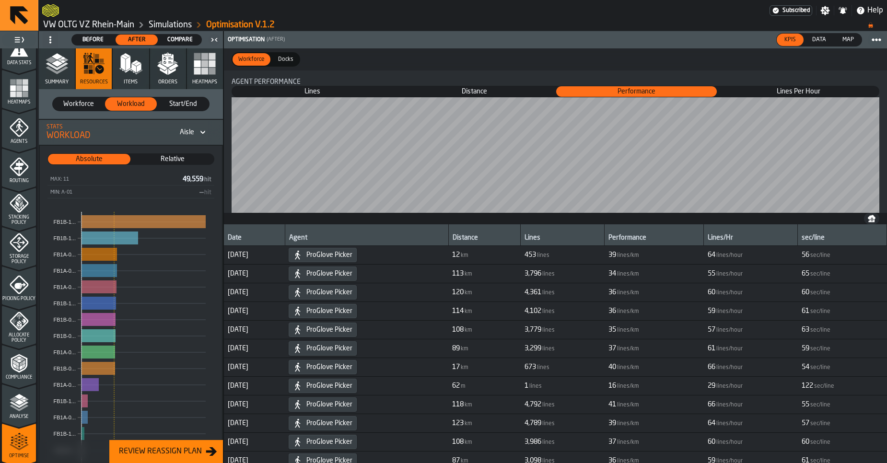
click at [98, 39] on span "Before" at bounding box center [93, 39] width 35 height 9
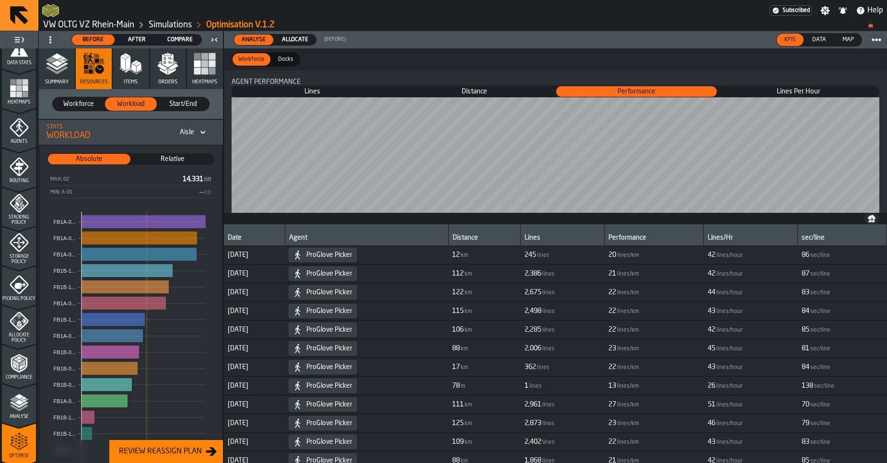
click at [130, 42] on span "After" at bounding box center [136, 39] width 35 height 9
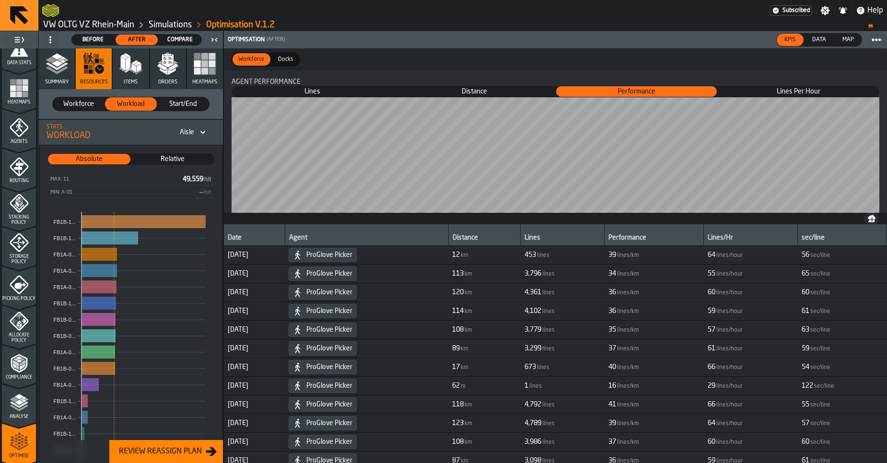
click at [97, 41] on span "Before" at bounding box center [93, 39] width 35 height 9
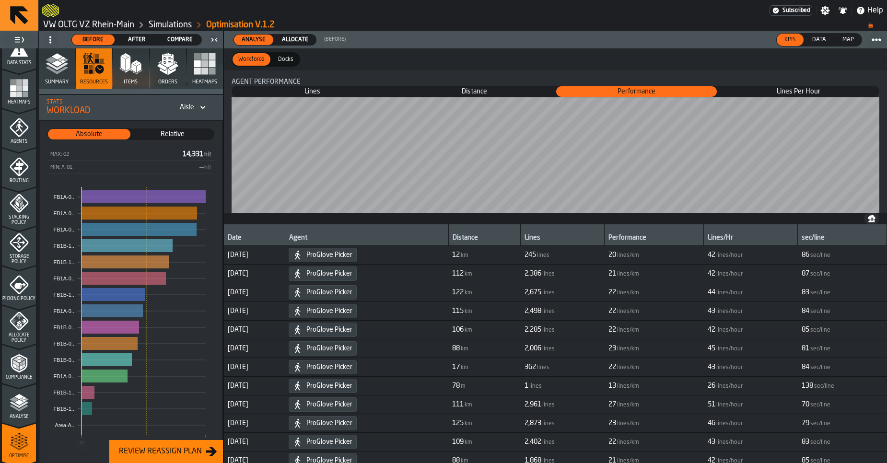
scroll to position [4, 0]
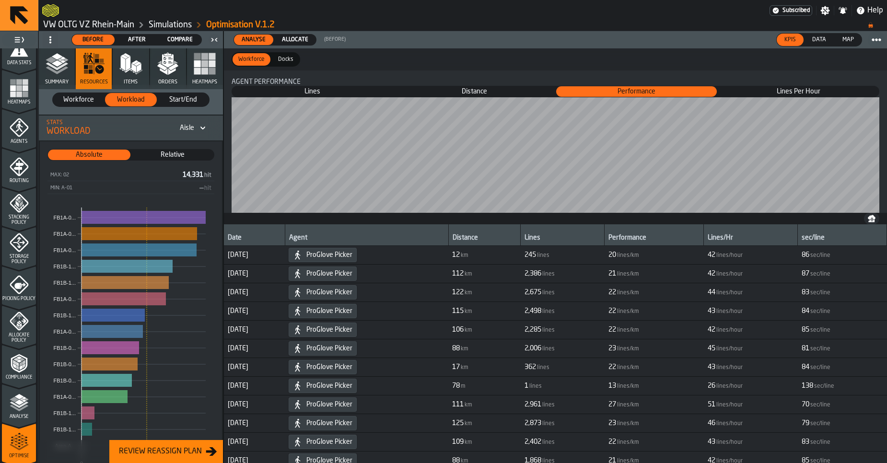
click at [166, 153] on span "Relative" at bounding box center [172, 155] width 81 height 10
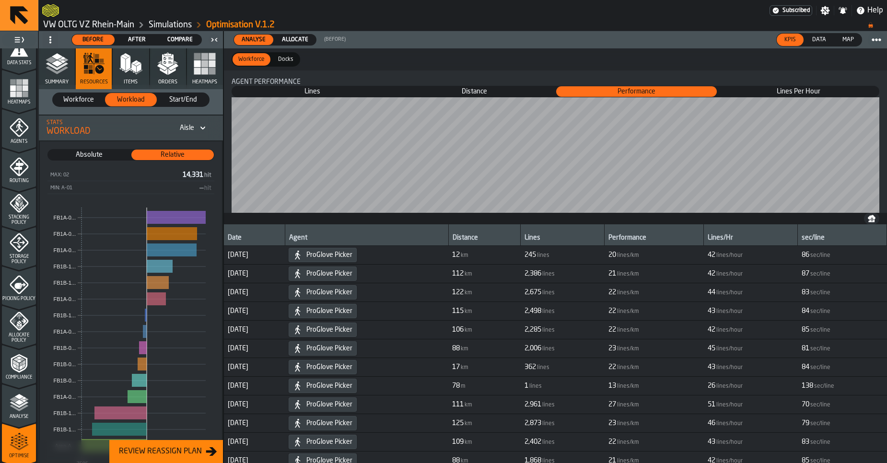
click at [141, 40] on span "After" at bounding box center [136, 39] width 35 height 9
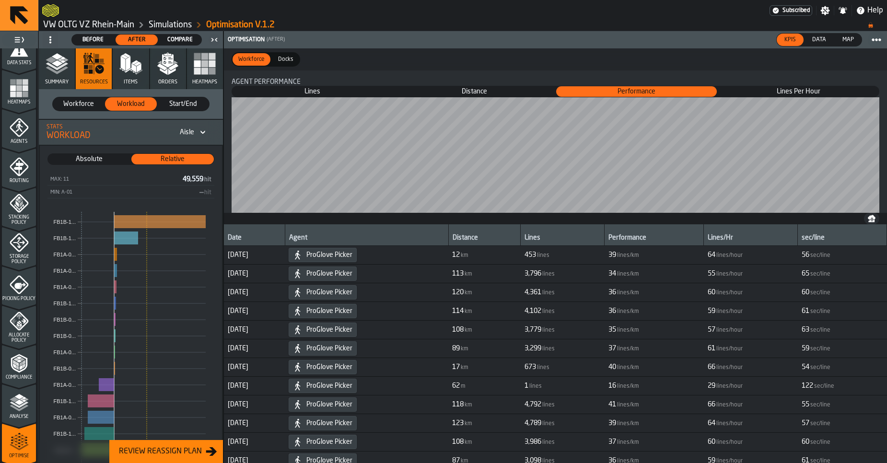
click at [88, 41] on span "Before" at bounding box center [93, 39] width 35 height 9
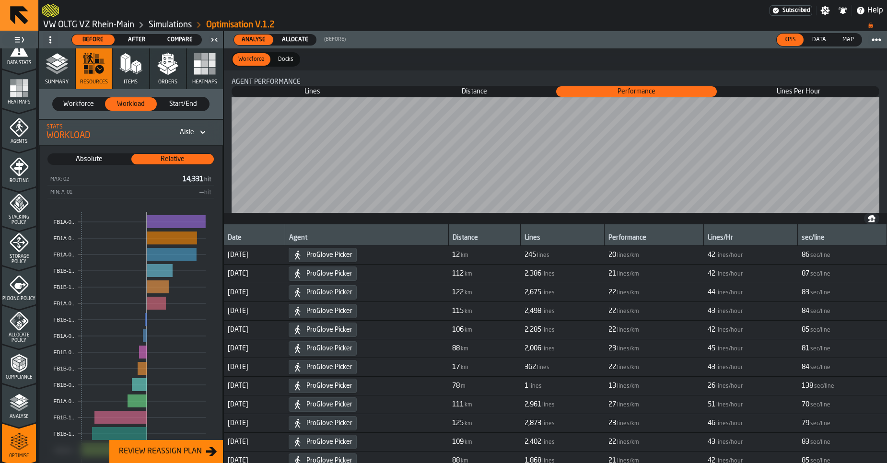
click at [73, 164] on div "Absolute" at bounding box center [89, 159] width 82 height 11
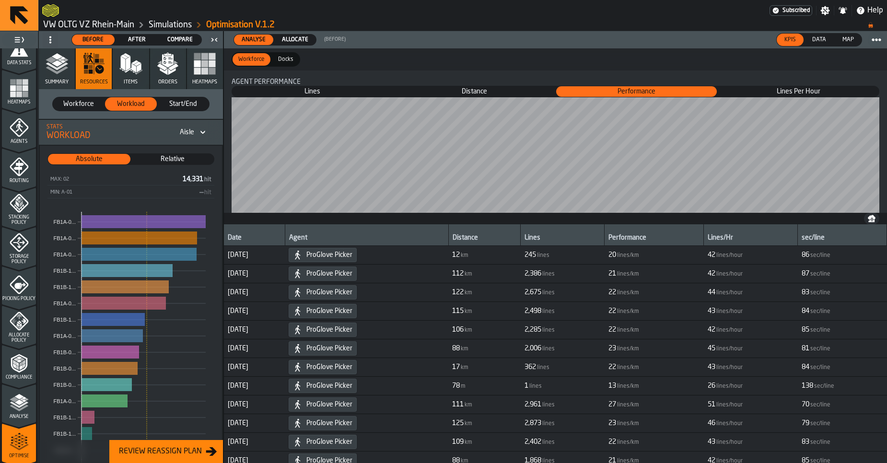
drag, startPoint x: 611, startPoint y: 13, endPoint x: 582, endPoint y: 9, distance: 29.5
click at [612, 13] on div at bounding box center [405, 10] width 727 height 17
click at [137, 40] on span "After" at bounding box center [136, 39] width 35 height 9
